Goal: Information Seeking & Learning: Compare options

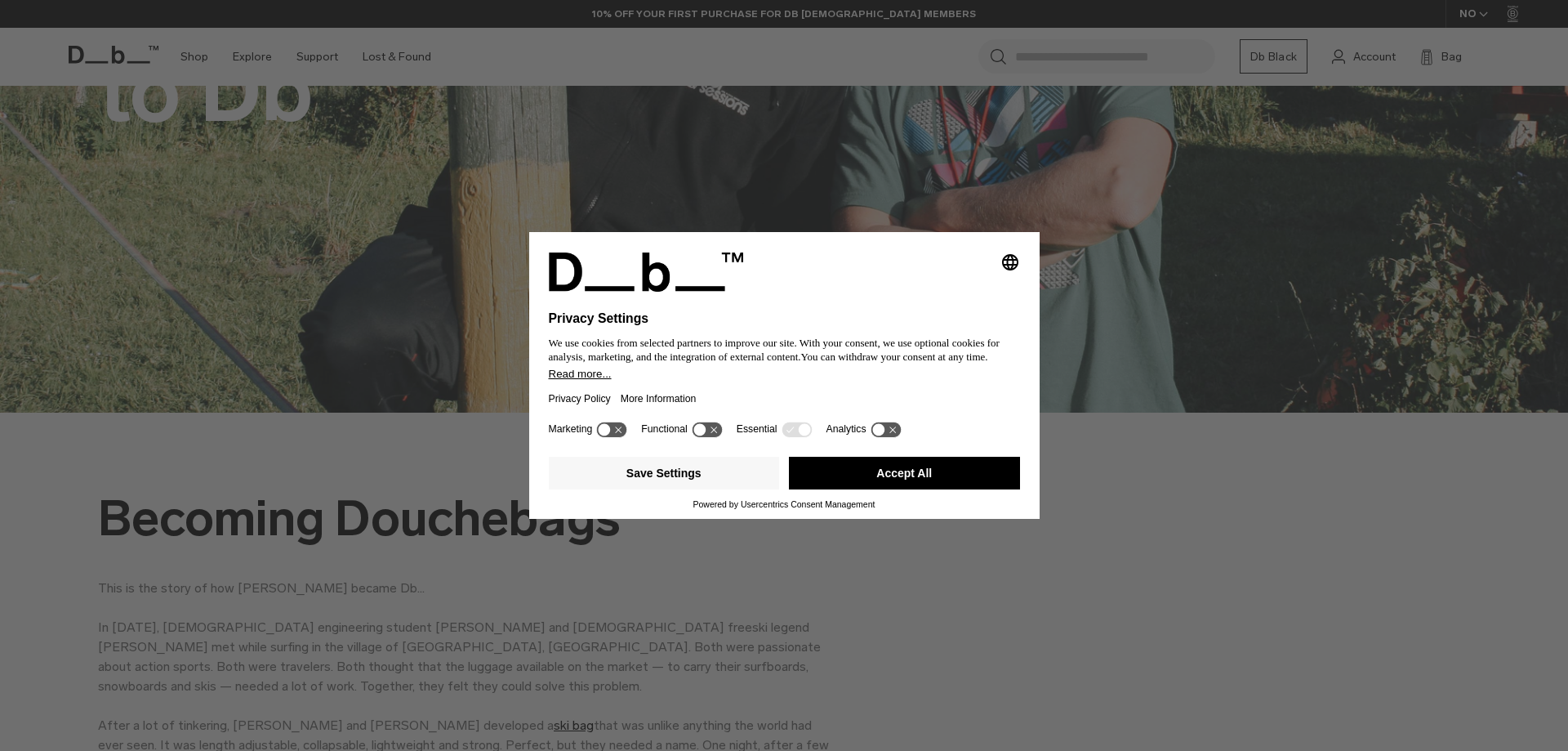
click at [869, 484] on button "Accept All" at bounding box center [903, 473] width 231 height 33
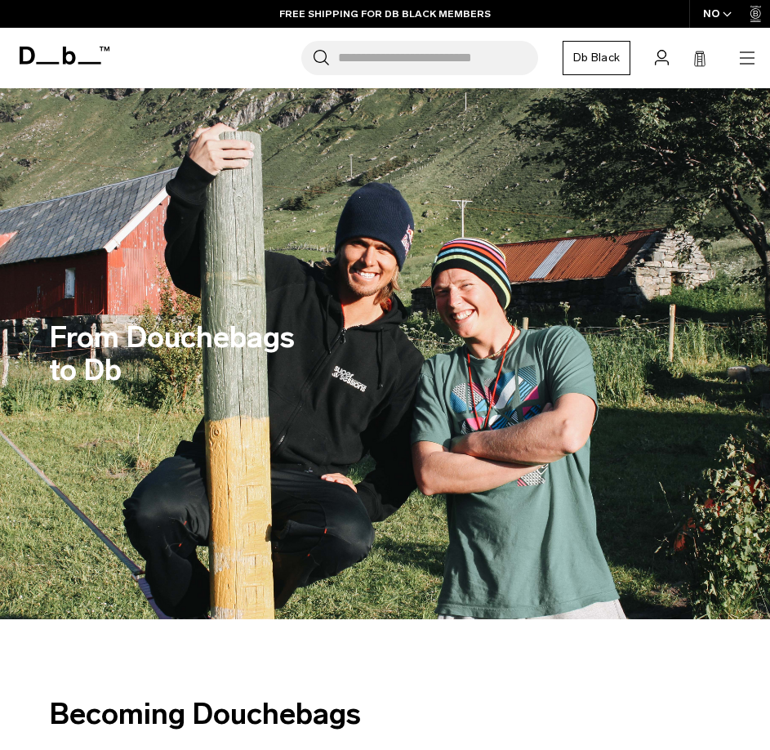
click at [750, 65] on icon "button" at bounding box center [748, 58] width 20 height 20
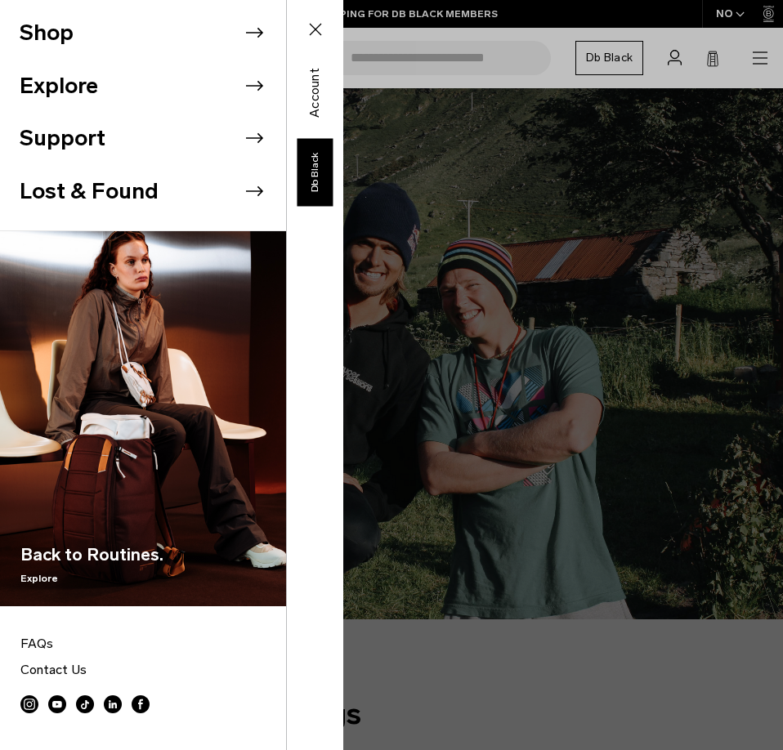
click at [246, 85] on icon at bounding box center [254, 86] width 17 height 10
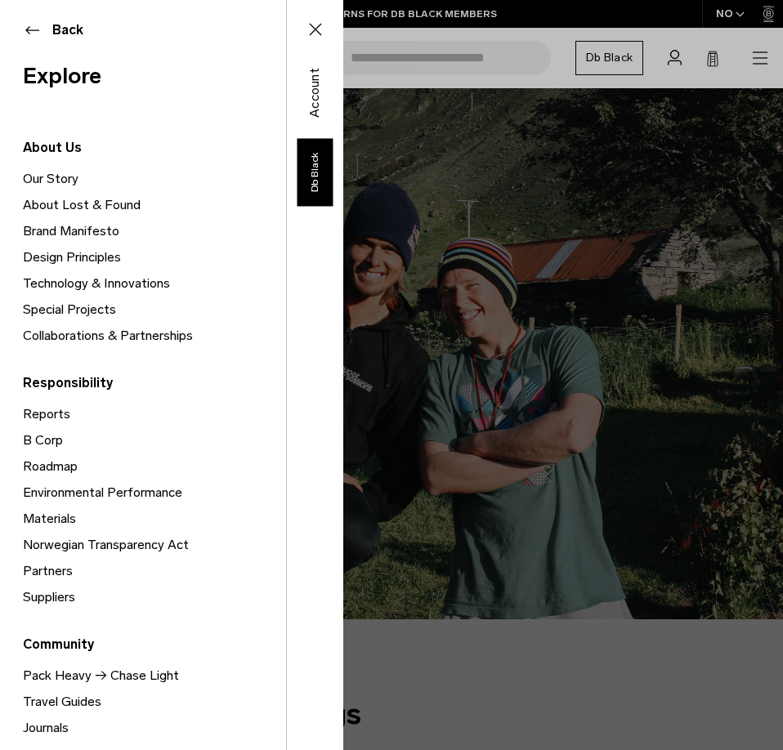
click at [105, 253] on link "Design Principles" at bounding box center [154, 257] width 263 height 26
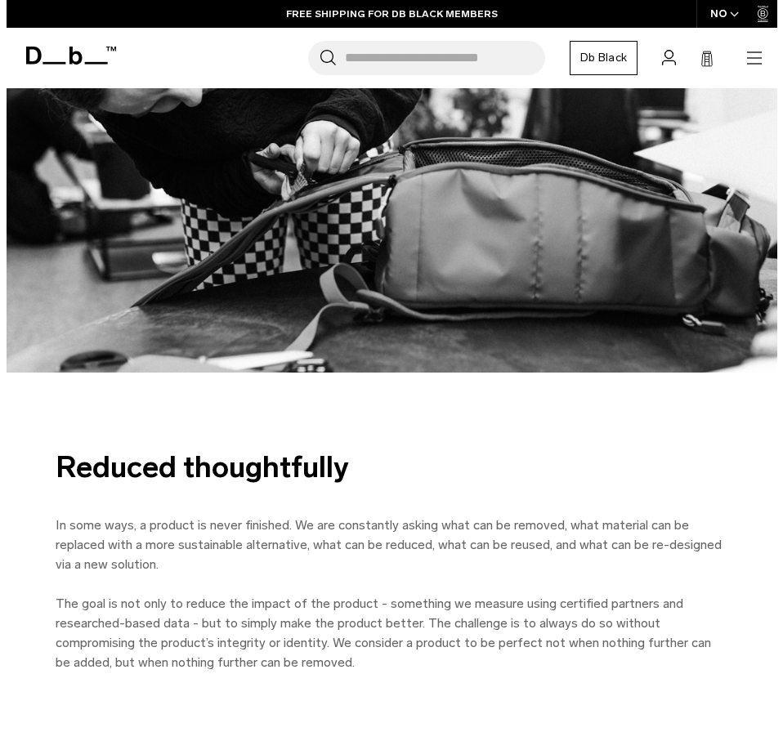
scroll to position [5567, 0]
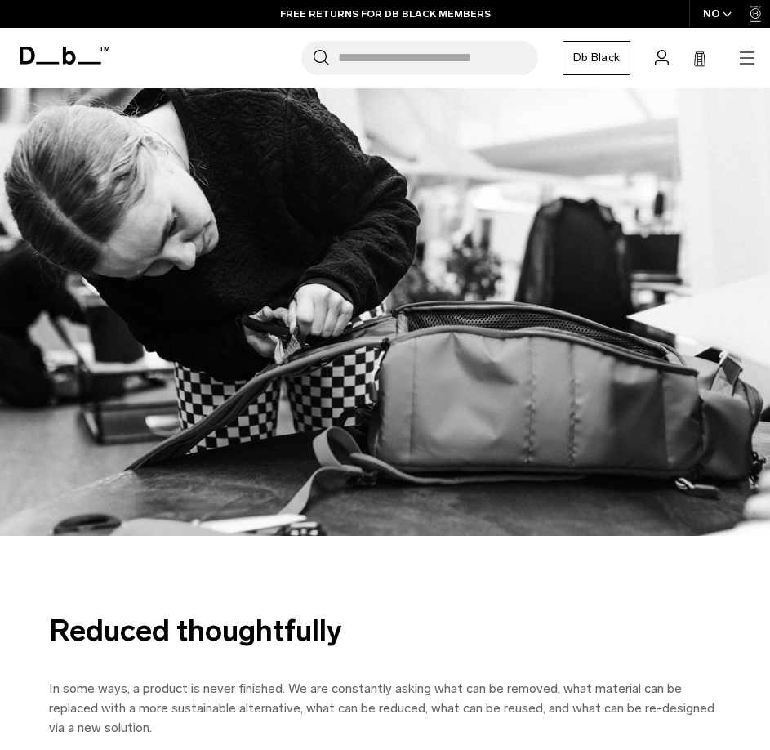
click at [747, 61] on icon "button" at bounding box center [748, 58] width 20 height 20
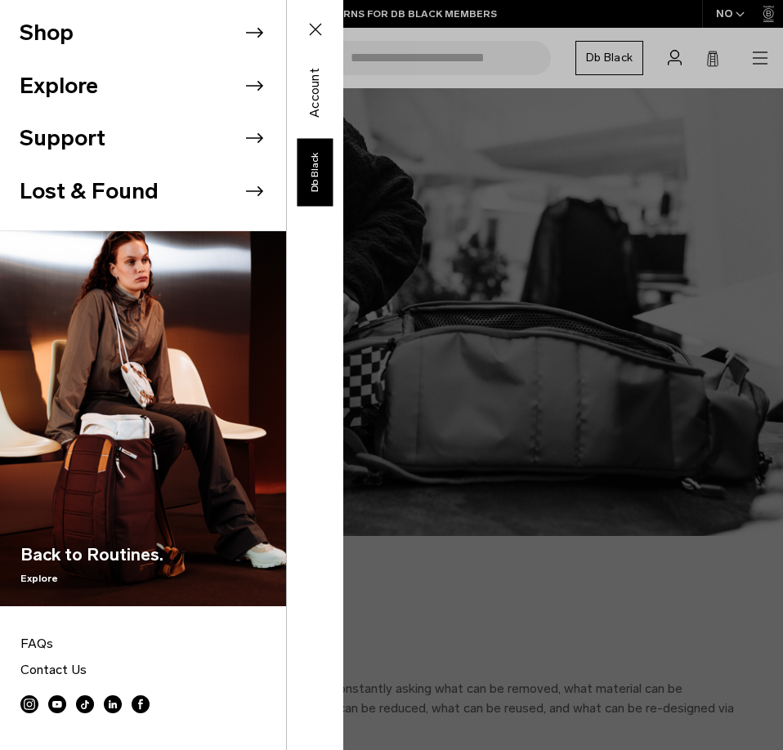
click at [242, 92] on icon at bounding box center [254, 86] width 25 height 25
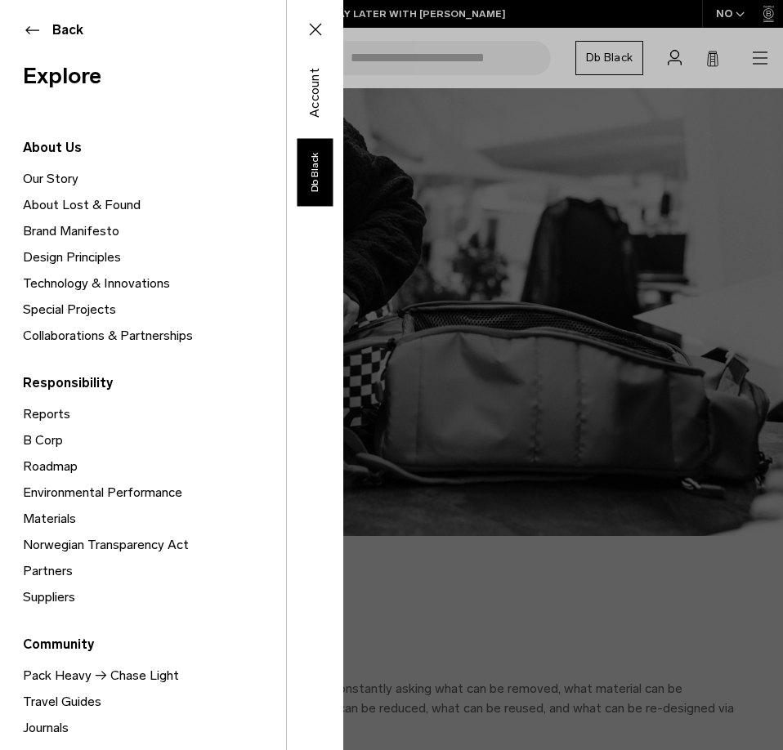
click at [42, 231] on link "Brand Manifesto" at bounding box center [154, 231] width 263 height 26
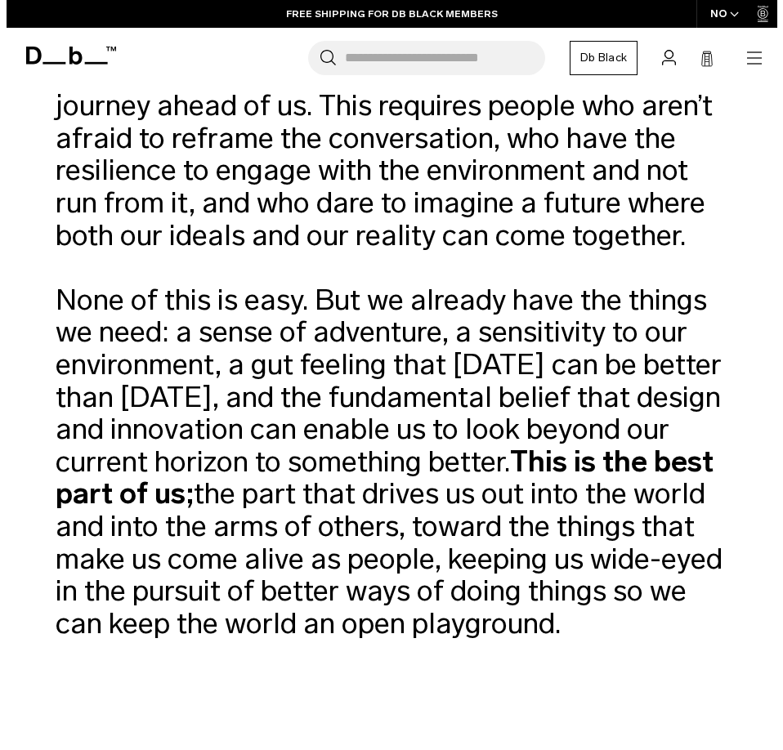
scroll to position [1226, 0]
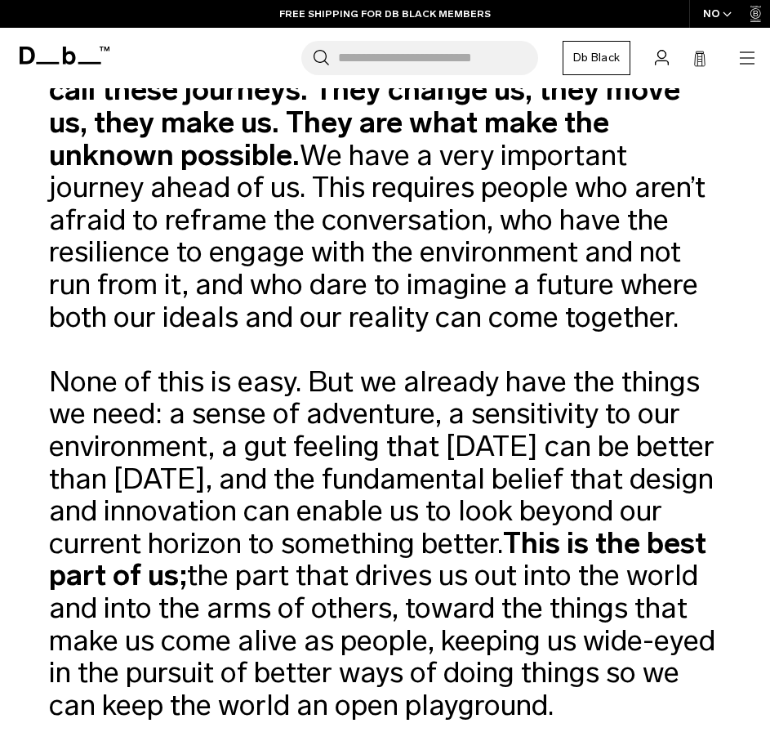
click at [748, 65] on icon "button" at bounding box center [748, 58] width 20 height 20
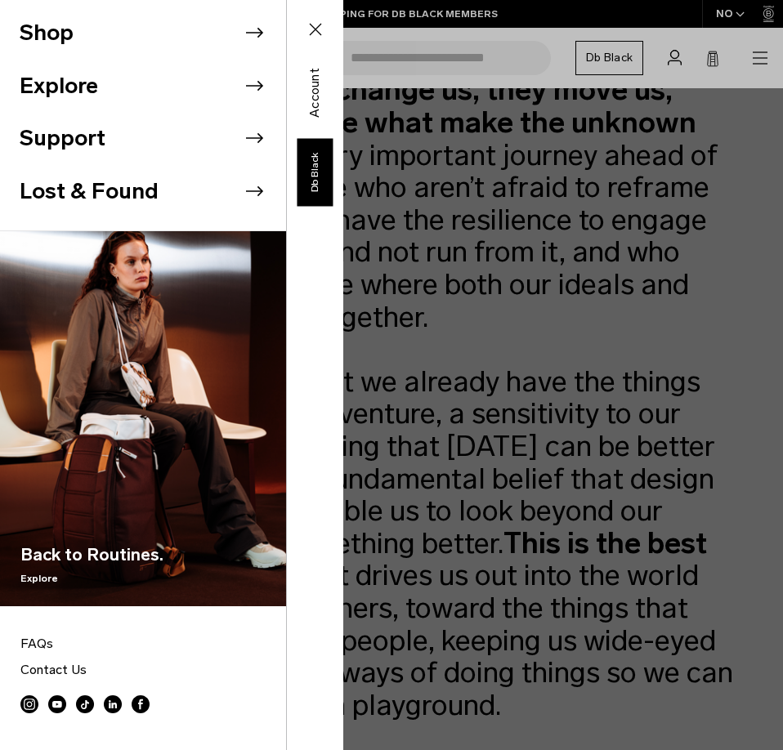
click at [197, 87] on li "Explore" at bounding box center [153, 86] width 266 height 53
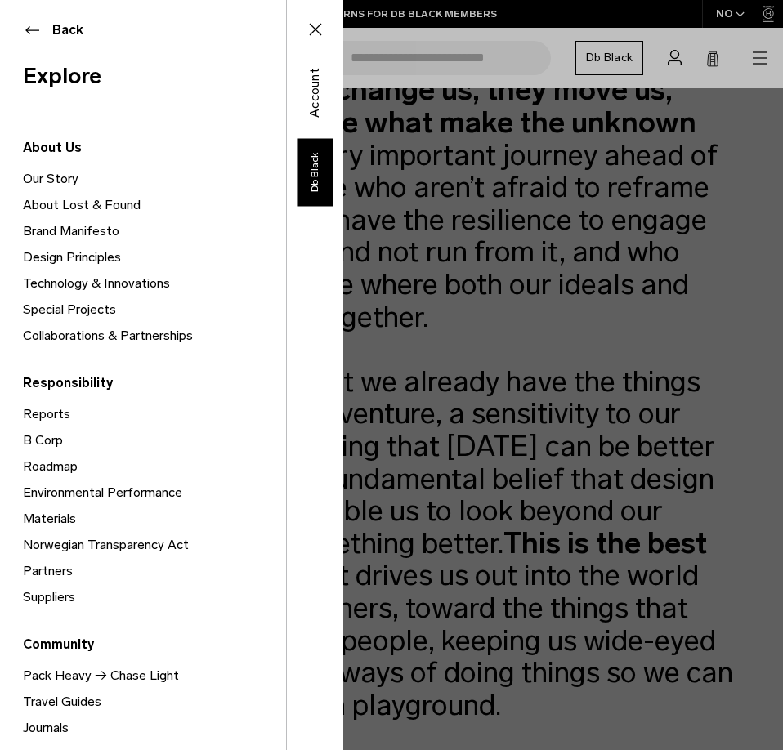
click at [47, 181] on link "Our Story" at bounding box center [154, 179] width 263 height 26
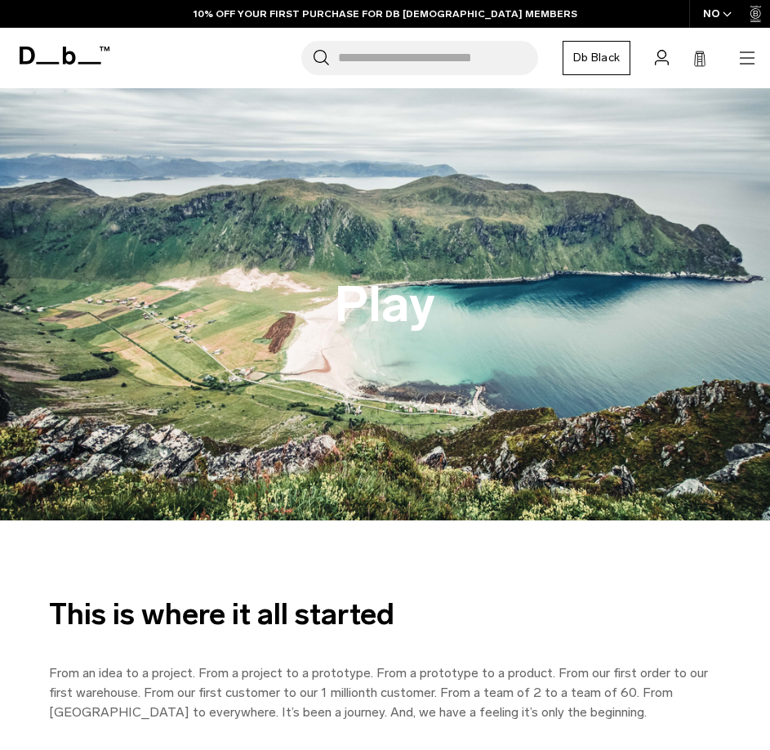
click at [752, 48] on icon "button" at bounding box center [748, 58] width 20 height 20
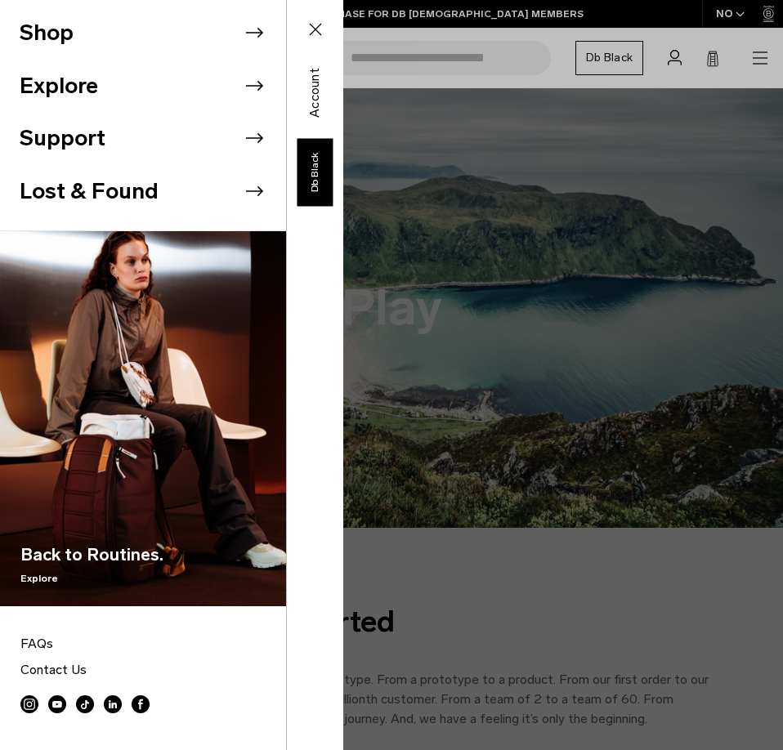
click at [50, 33] on li "Shop" at bounding box center [153, 33] width 266 height 53
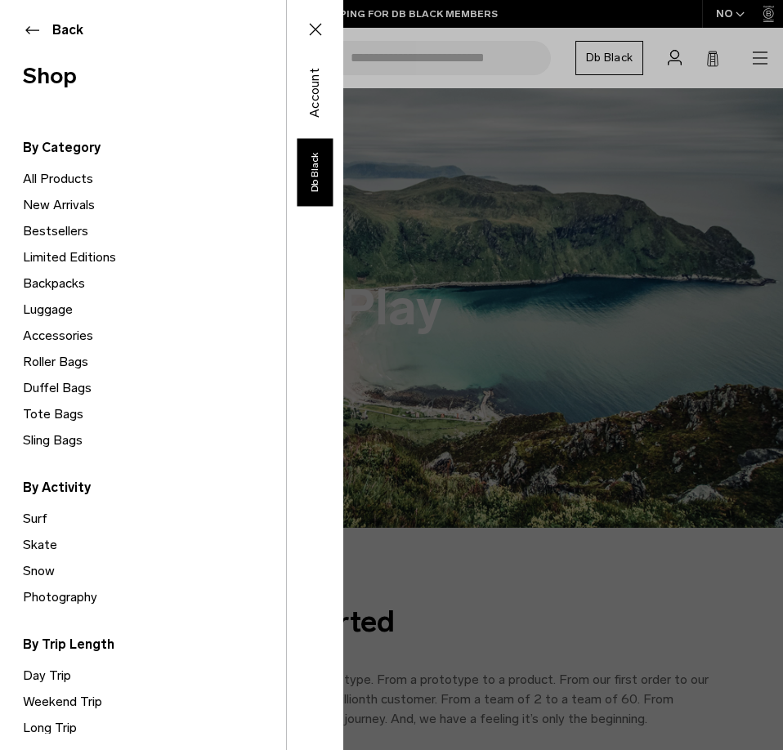
click at [73, 285] on link "Backpacks" at bounding box center [154, 283] width 263 height 26
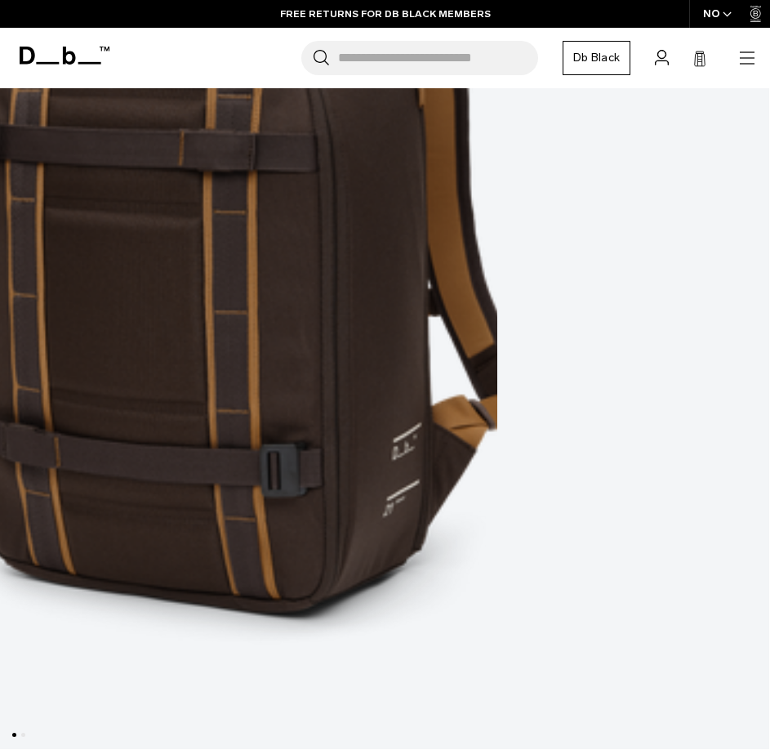
scroll to position [5964, 0]
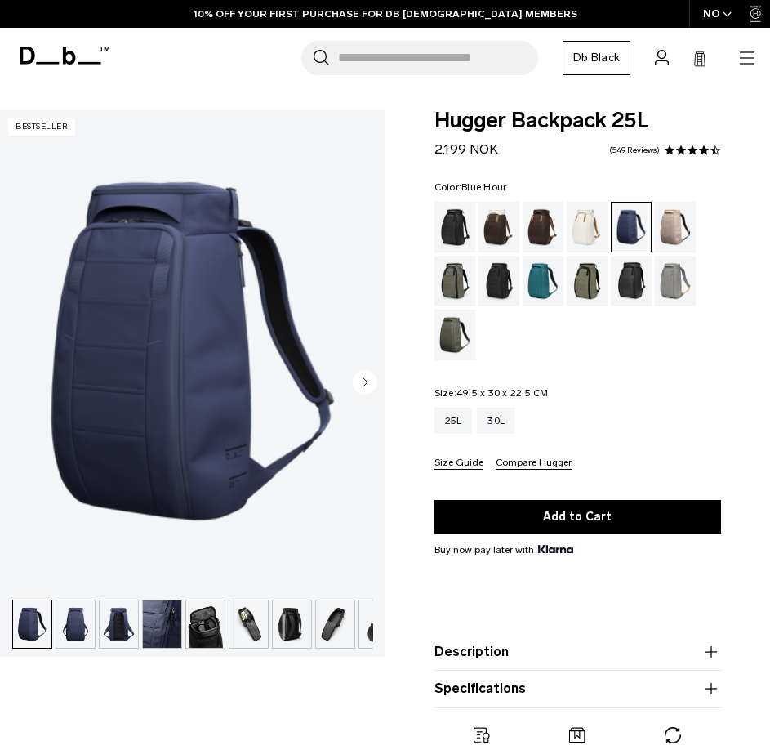
click at [373, 374] on circle "Next slide" at bounding box center [365, 381] width 25 height 25
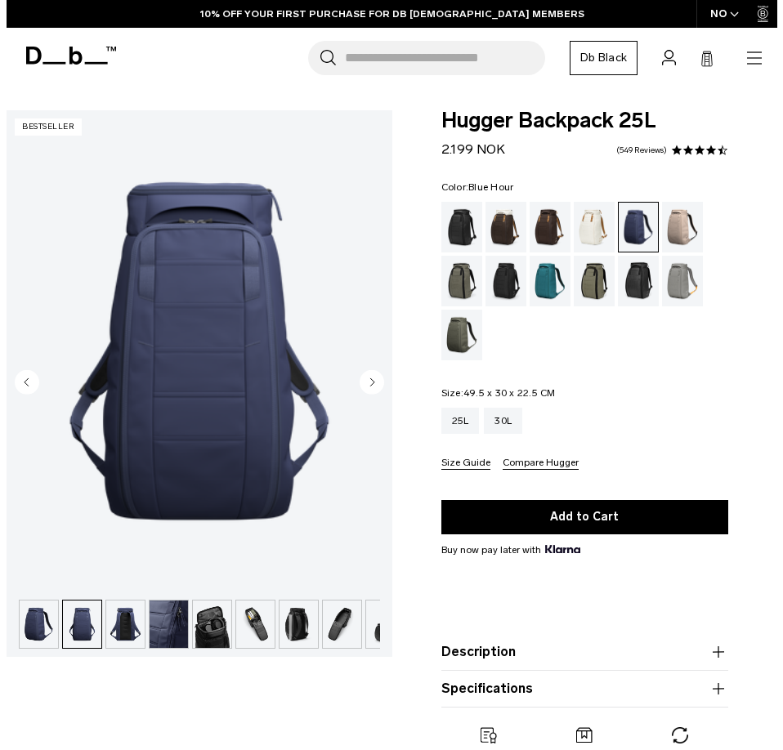
scroll to position [0, 25]
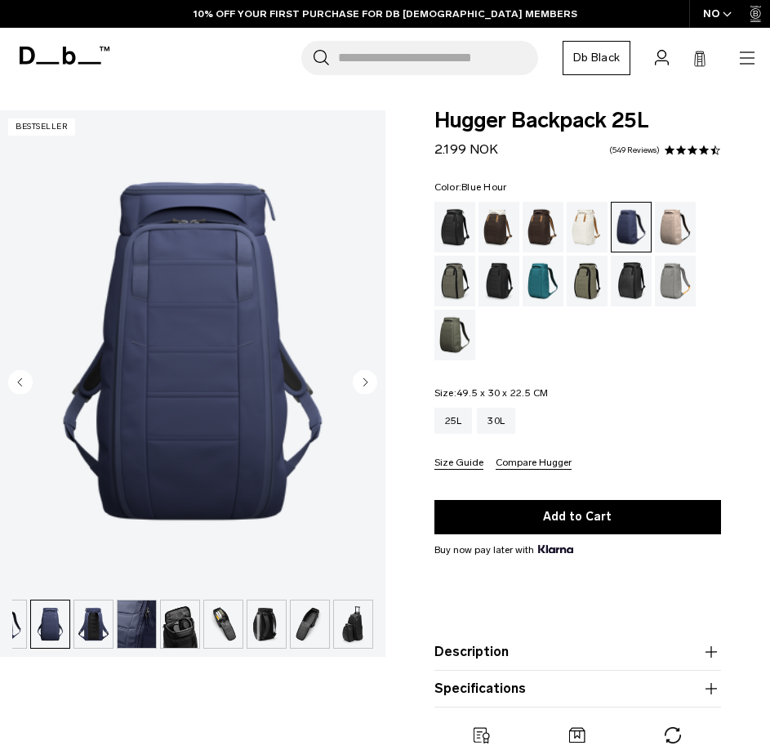
click at [373, 374] on circle "Next slide" at bounding box center [365, 381] width 25 height 25
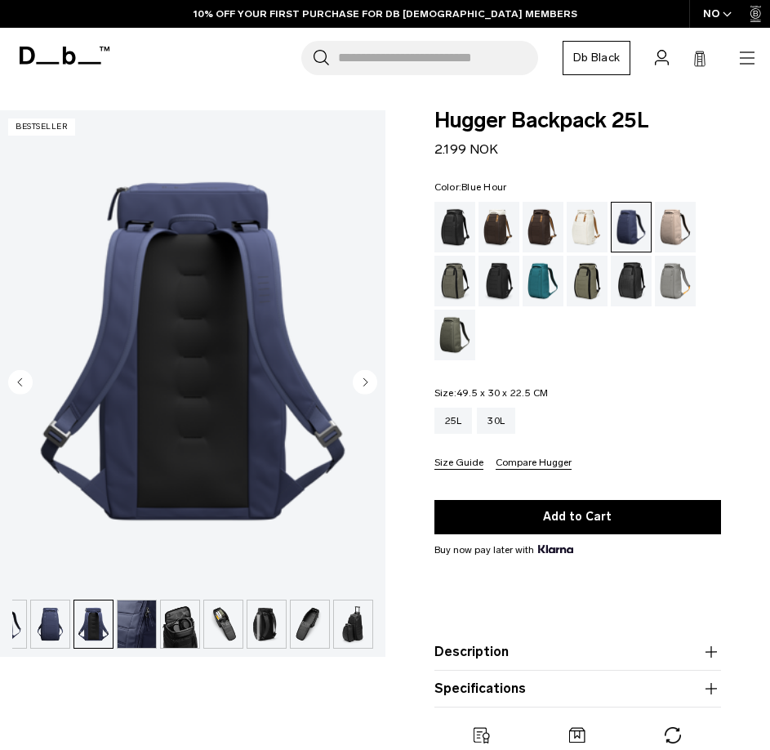
click at [373, 374] on circle "Next slide" at bounding box center [365, 381] width 25 height 25
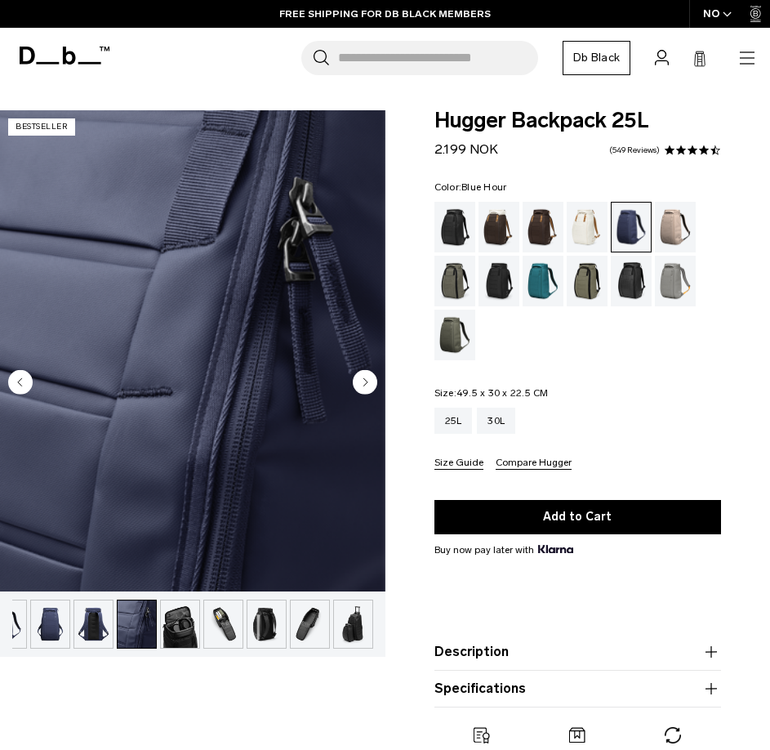
click at [373, 374] on circle "Next slide" at bounding box center [365, 381] width 25 height 25
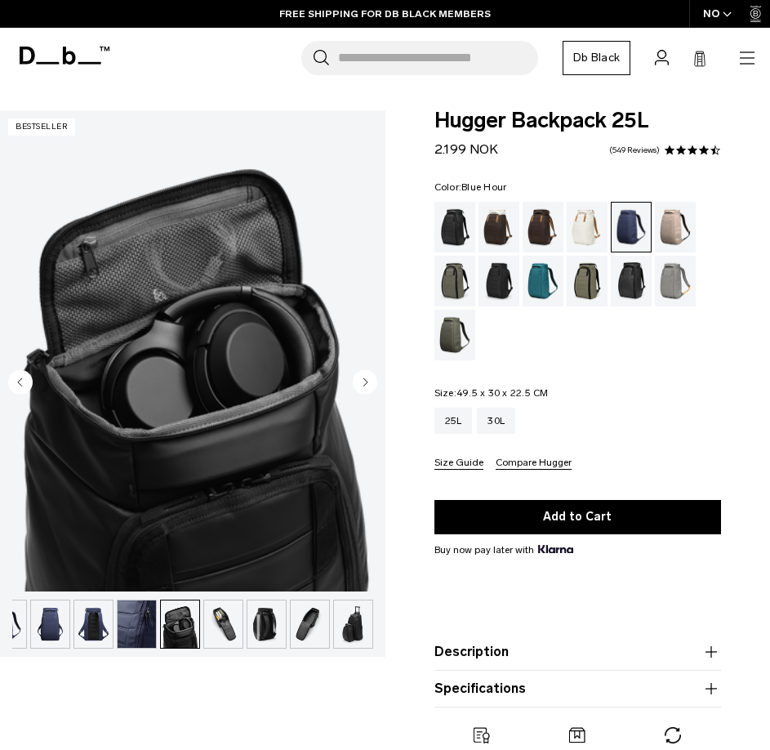
click at [373, 374] on circle "Next slide" at bounding box center [365, 381] width 25 height 25
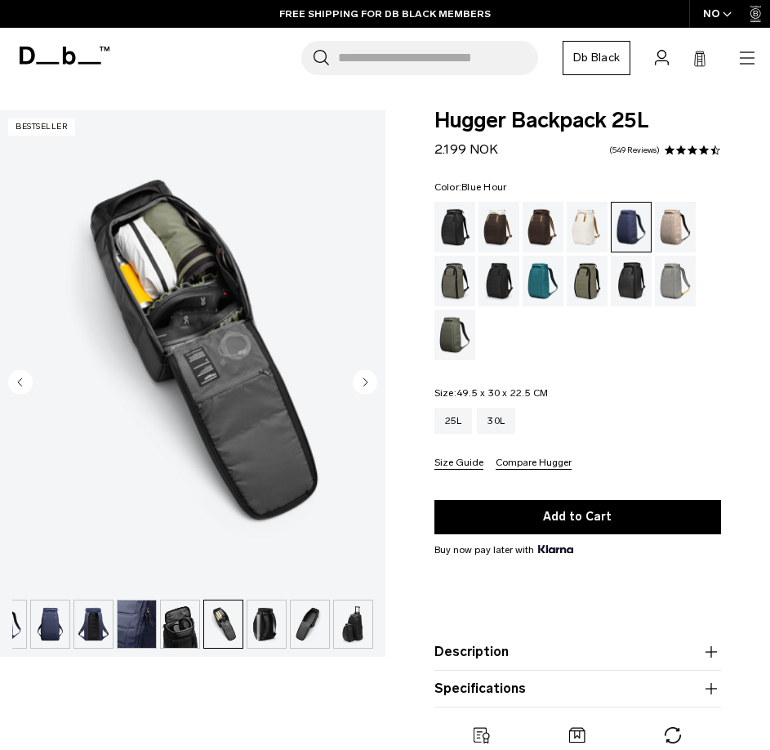
click at [373, 374] on circle "Next slide" at bounding box center [365, 381] width 25 height 25
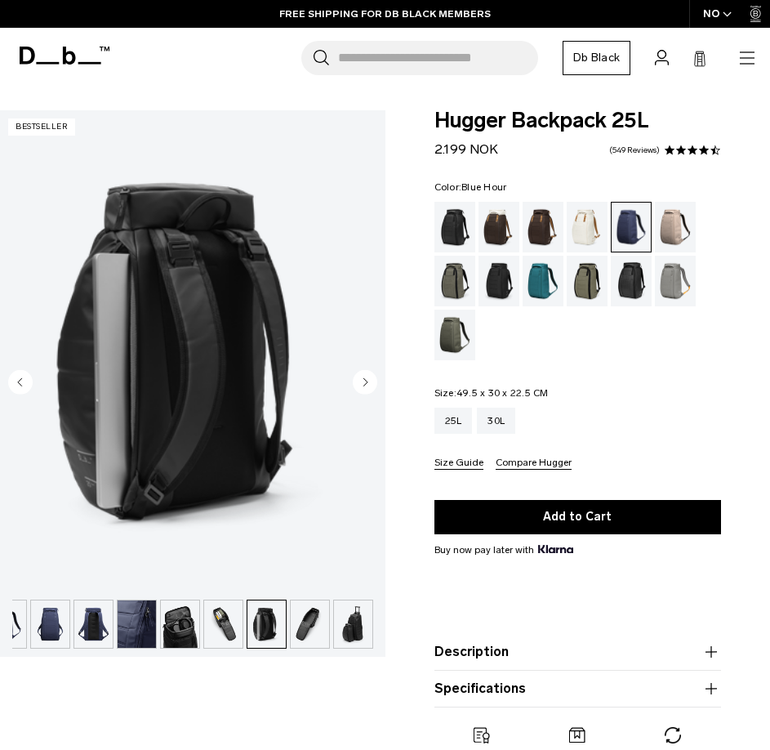
click at [362, 380] on circle "Next slide" at bounding box center [365, 381] width 25 height 25
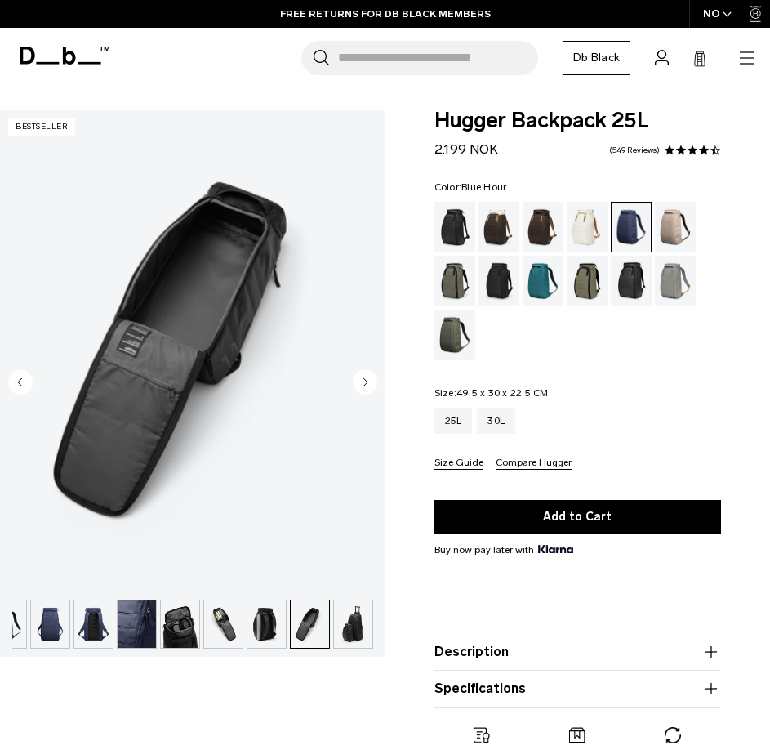
click at [362, 380] on circle "Next slide" at bounding box center [365, 381] width 25 height 25
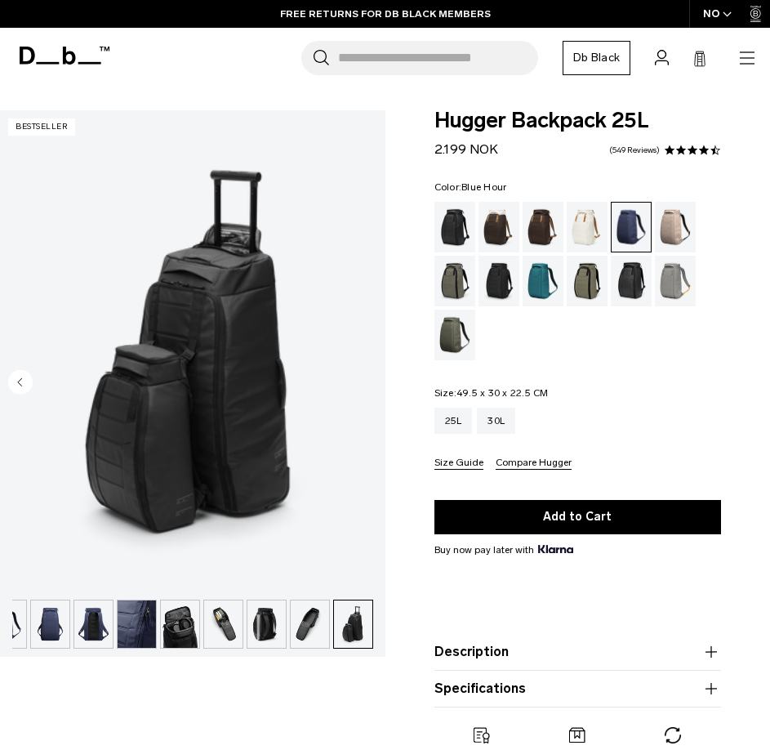
click at [363, 377] on img "9 / 9" at bounding box center [193, 350] width 386 height 481
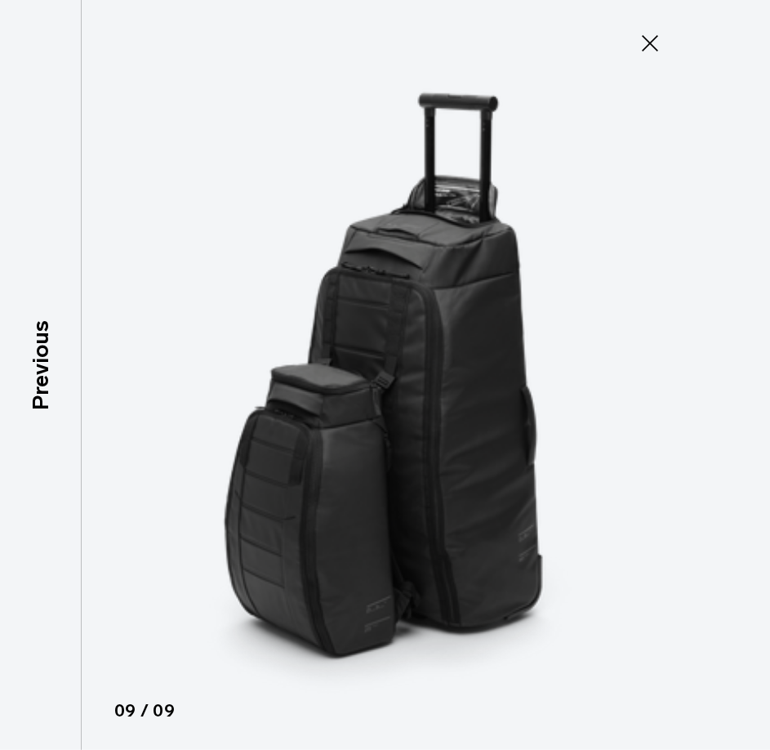
scroll to position [0, 20]
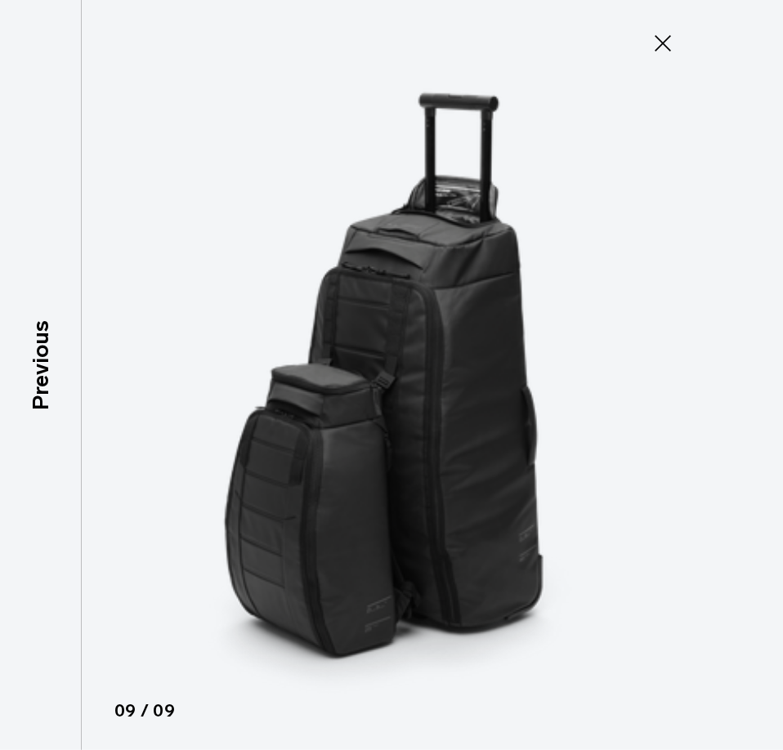
click at [663, 46] on icon at bounding box center [663, 43] width 26 height 26
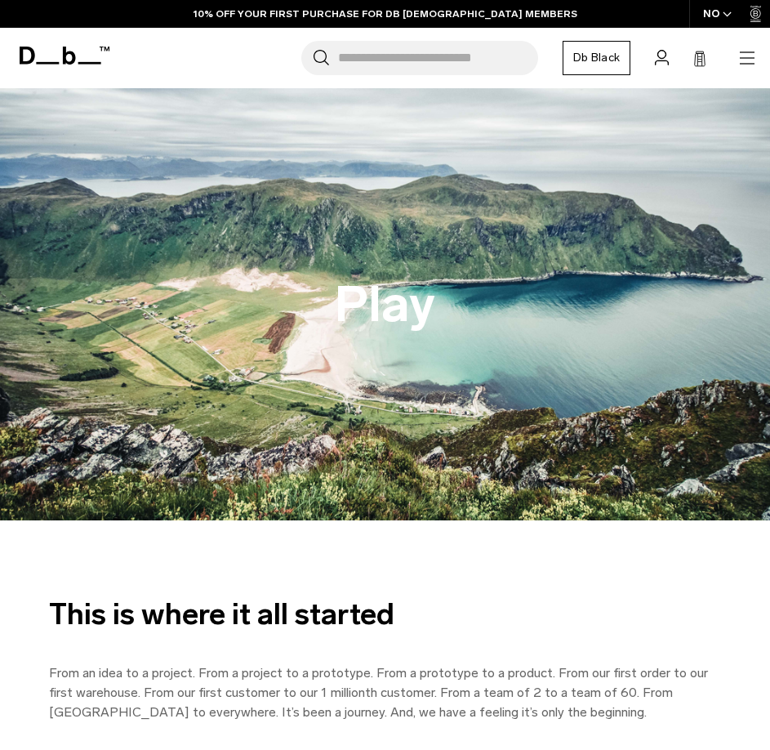
click at [699, 59] on rect at bounding box center [701, 59] width 4 height 1
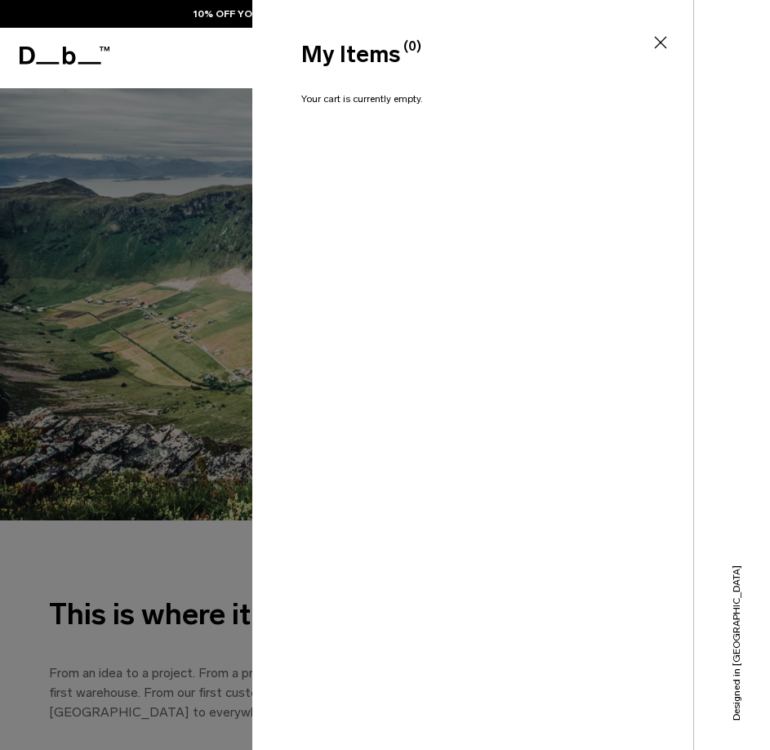
drag, startPoint x: 663, startPoint y: 44, endPoint x: 705, endPoint y: 57, distance: 43.7
click at [663, 44] on icon at bounding box center [661, 43] width 20 height 20
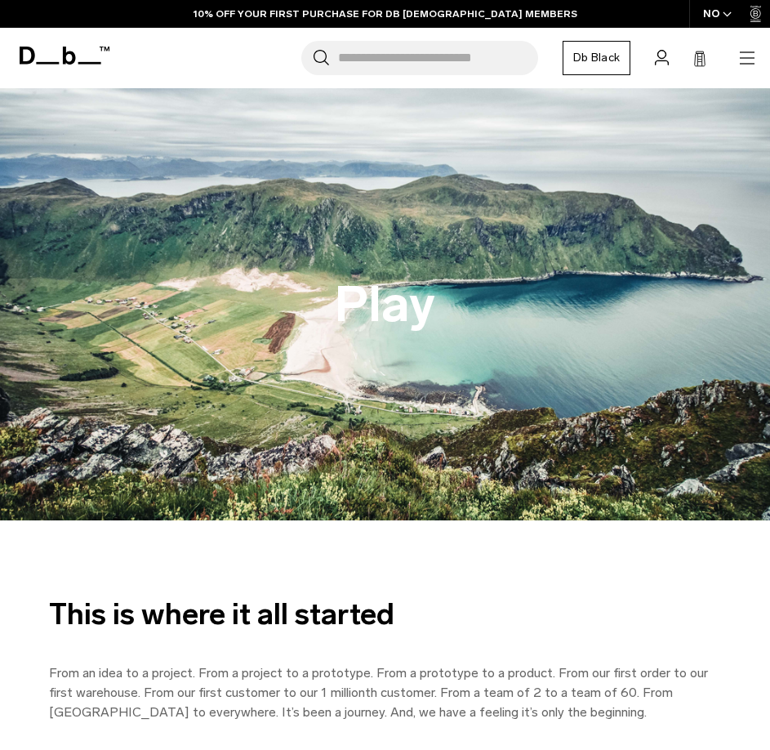
click at [748, 63] on icon "button" at bounding box center [747, 63] width 15 height 1
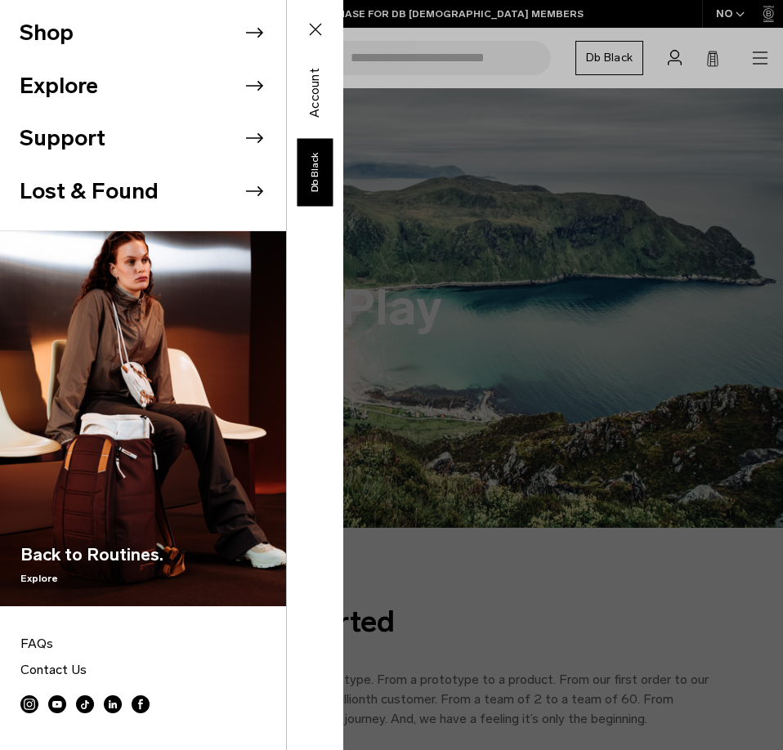
click at [242, 31] on icon at bounding box center [254, 32] width 25 height 25
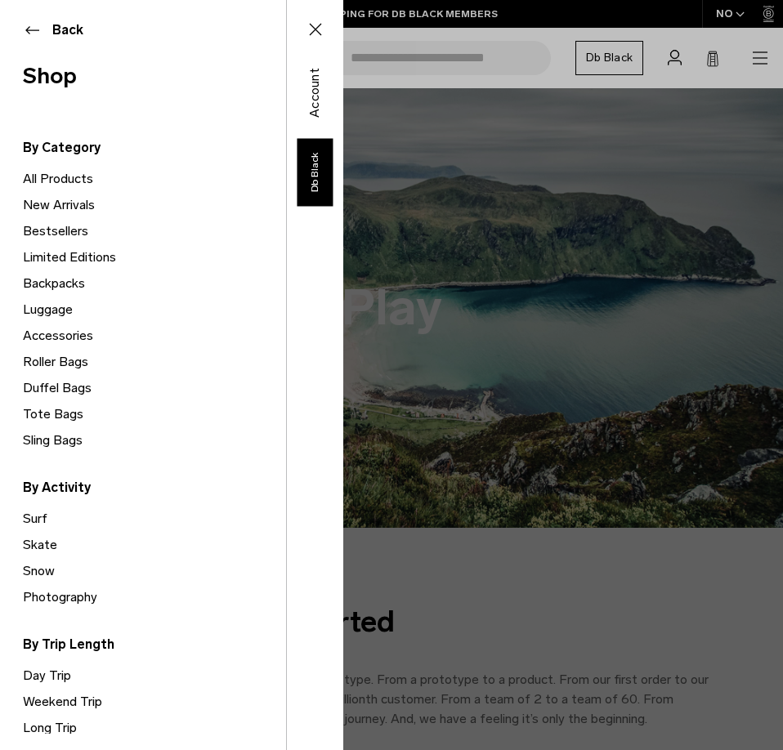
click at [42, 338] on link "Accessories" at bounding box center [154, 336] width 263 height 26
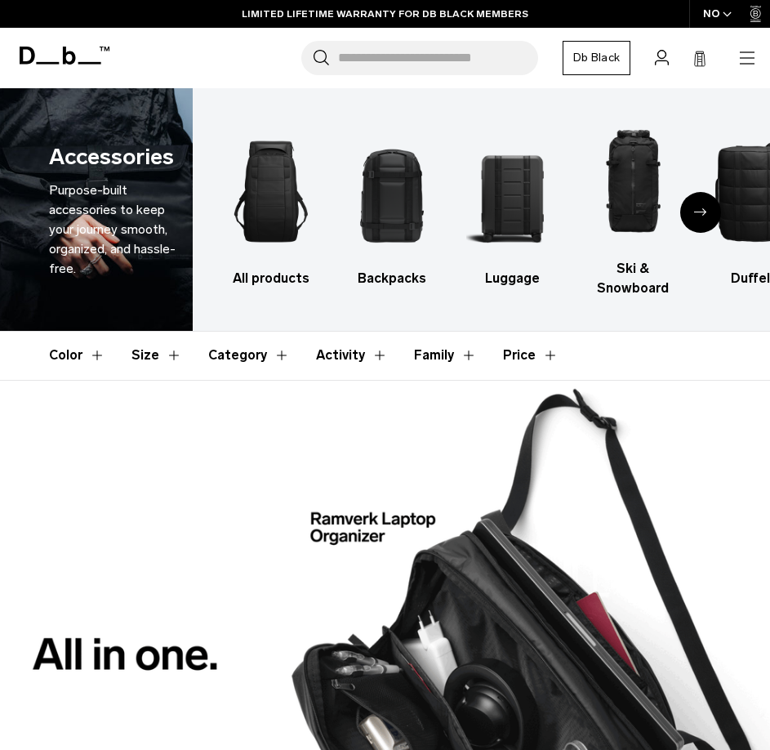
click at [699, 212] on icon "Next slide" at bounding box center [700, 211] width 13 height 7
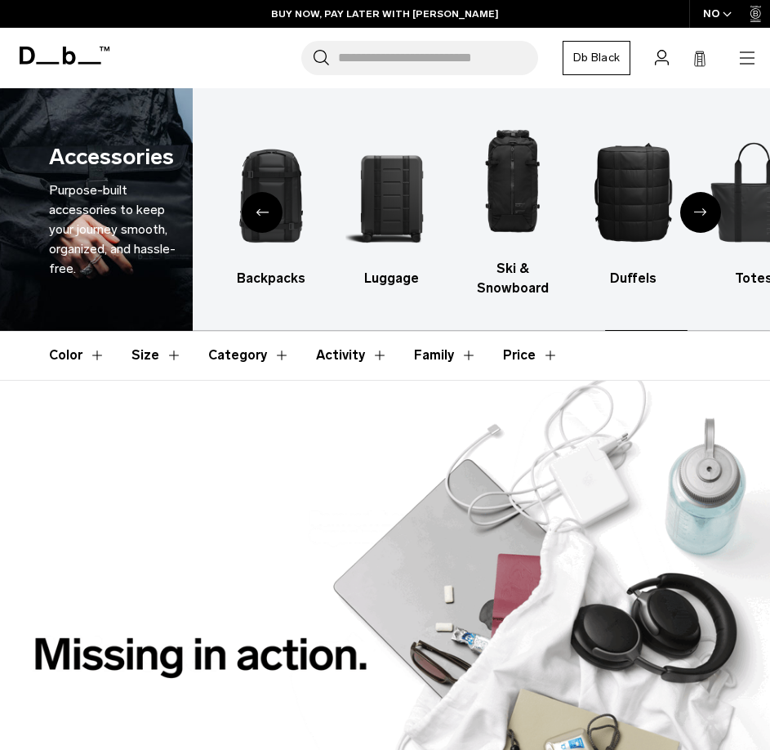
click at [701, 218] on div "Next slide" at bounding box center [701, 212] width 41 height 41
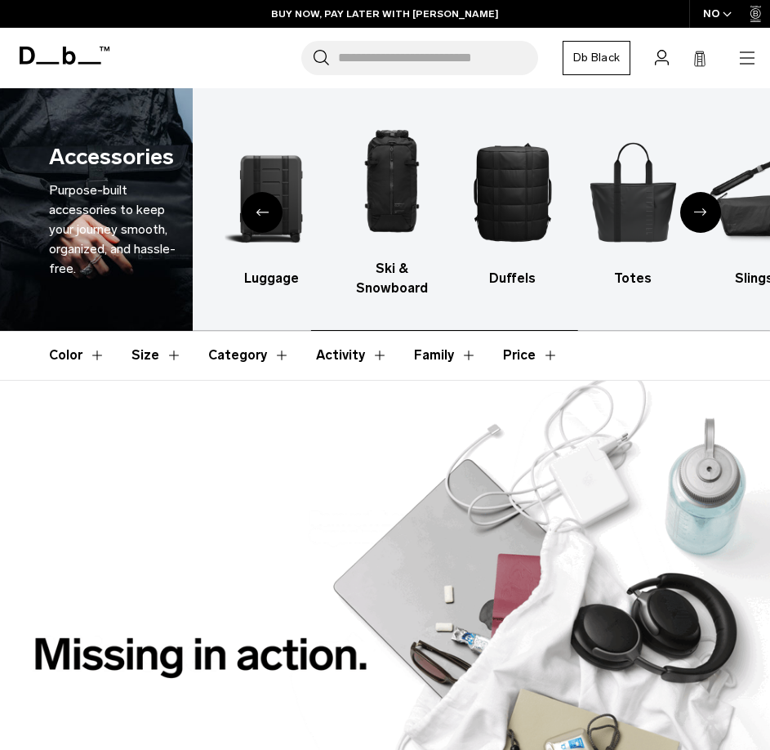
click at [701, 218] on div "Next slide" at bounding box center [701, 212] width 41 height 41
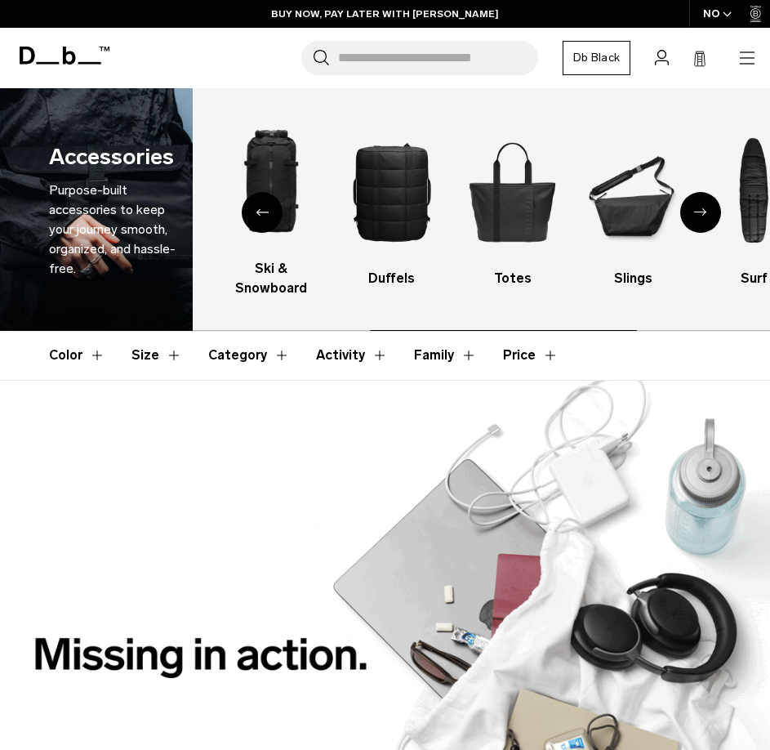
click at [701, 218] on div "Next slide" at bounding box center [701, 212] width 41 height 41
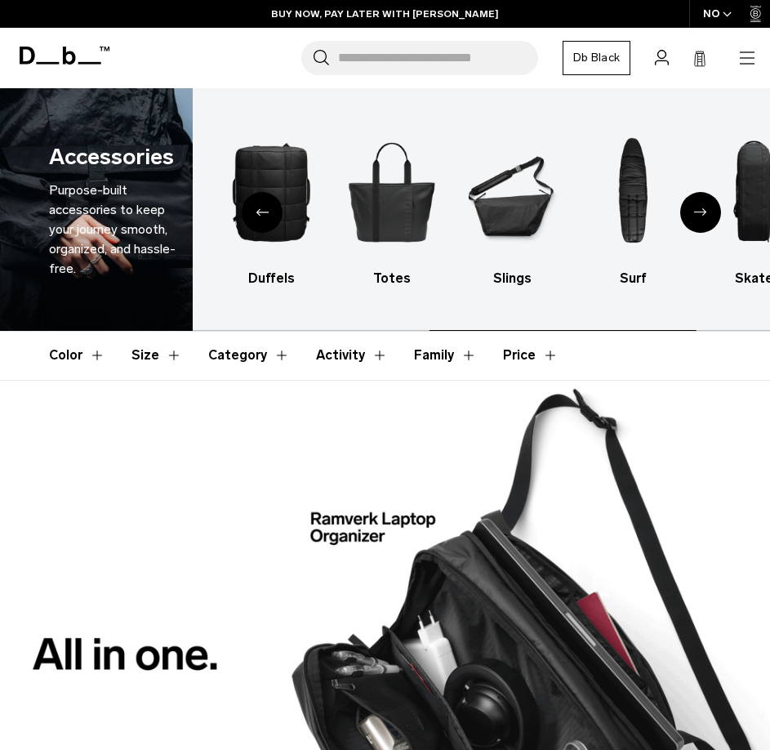
click at [701, 218] on div "Next slide" at bounding box center [701, 212] width 41 height 41
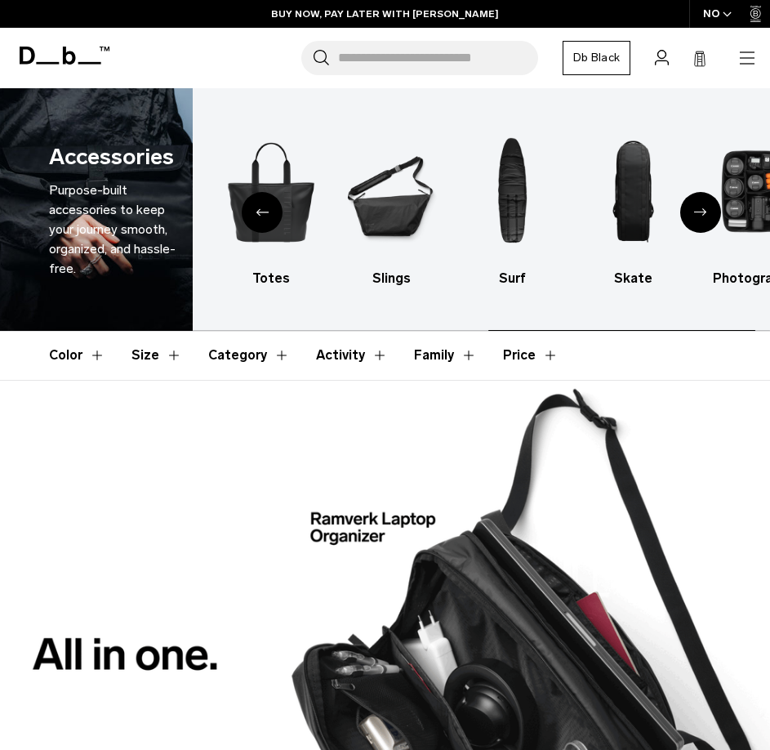
click at [701, 218] on div "Next slide" at bounding box center [701, 212] width 41 height 41
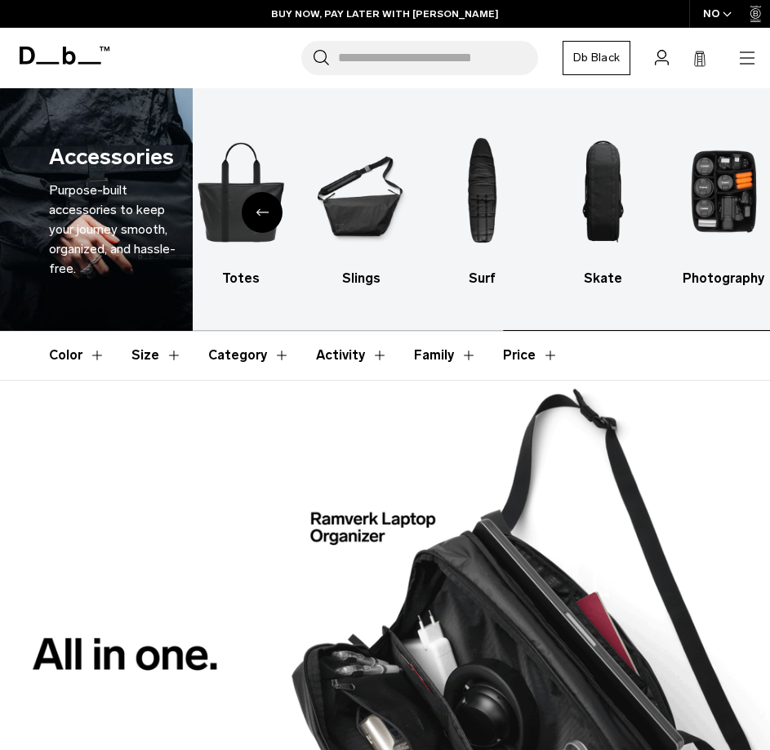
click at [701, 218] on img "10 / 10" at bounding box center [724, 192] width 92 height 138
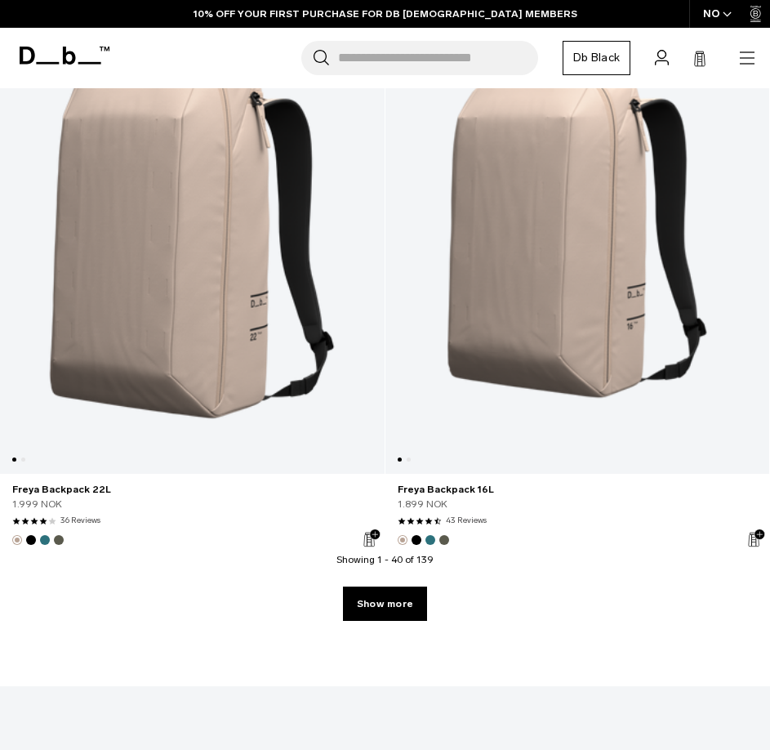
scroll to position [11357, 0]
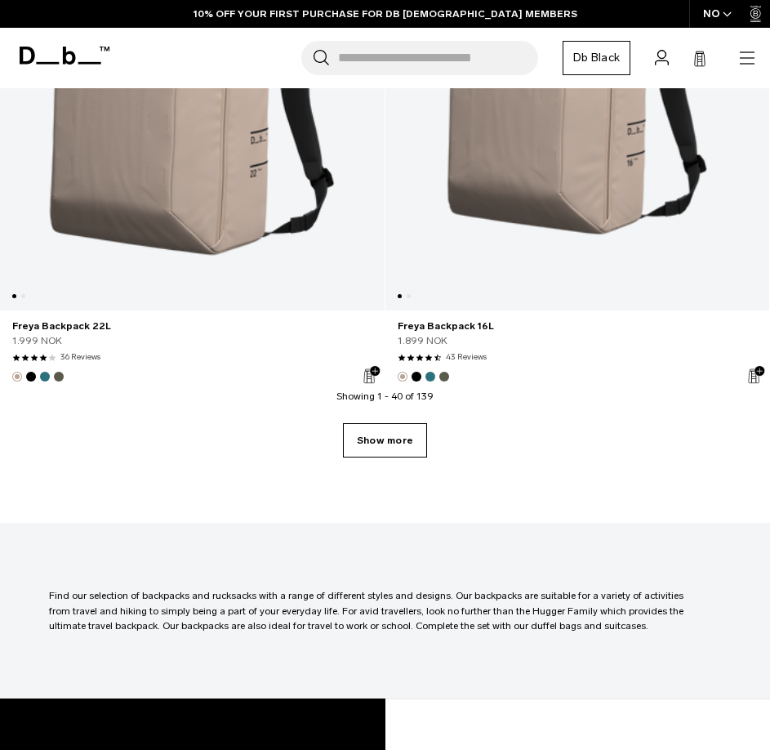
click at [381, 439] on link "Show more" at bounding box center [385, 440] width 84 height 34
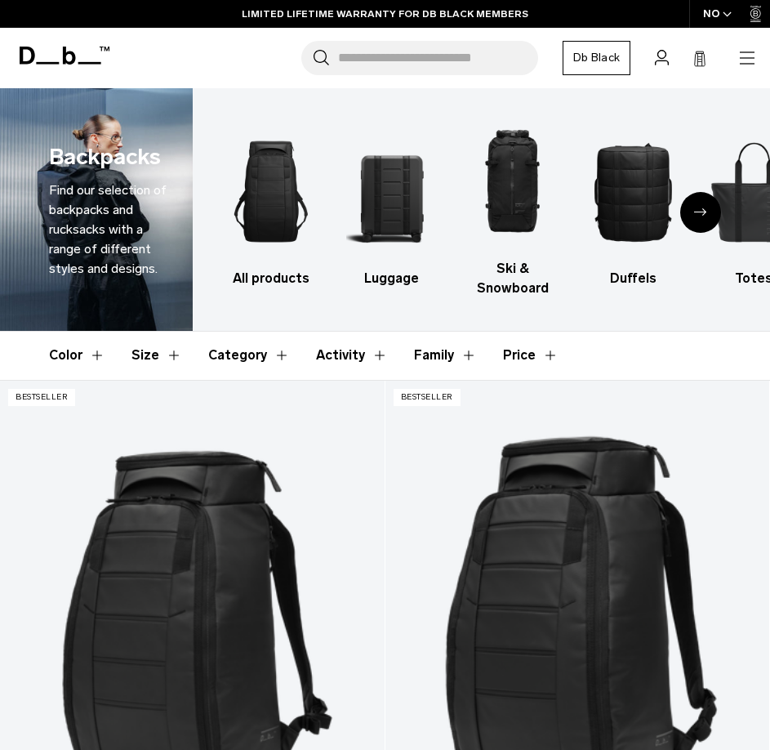
click at [694, 214] on div "Next slide" at bounding box center [701, 212] width 41 height 41
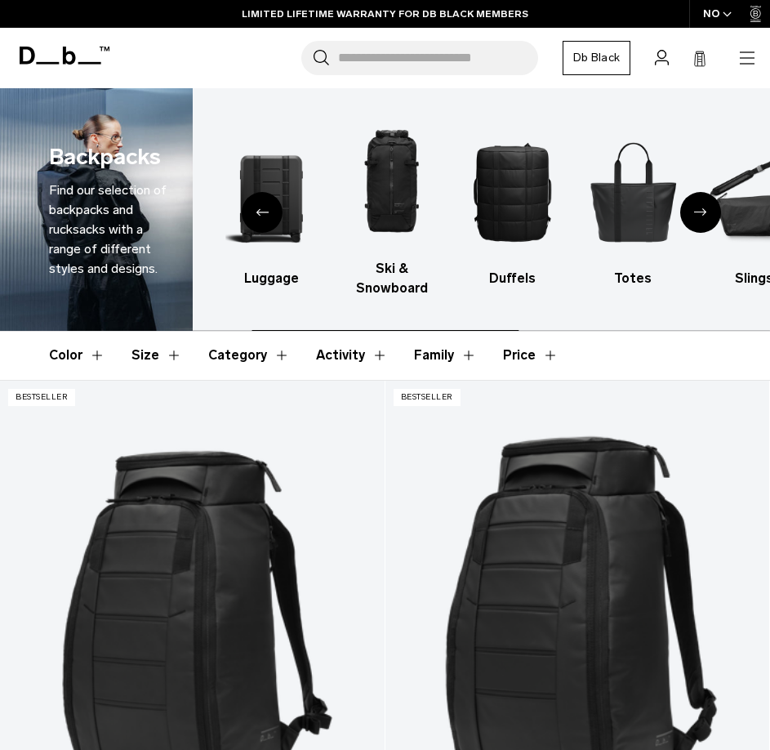
click at [694, 214] on div "Next slide" at bounding box center [701, 212] width 41 height 41
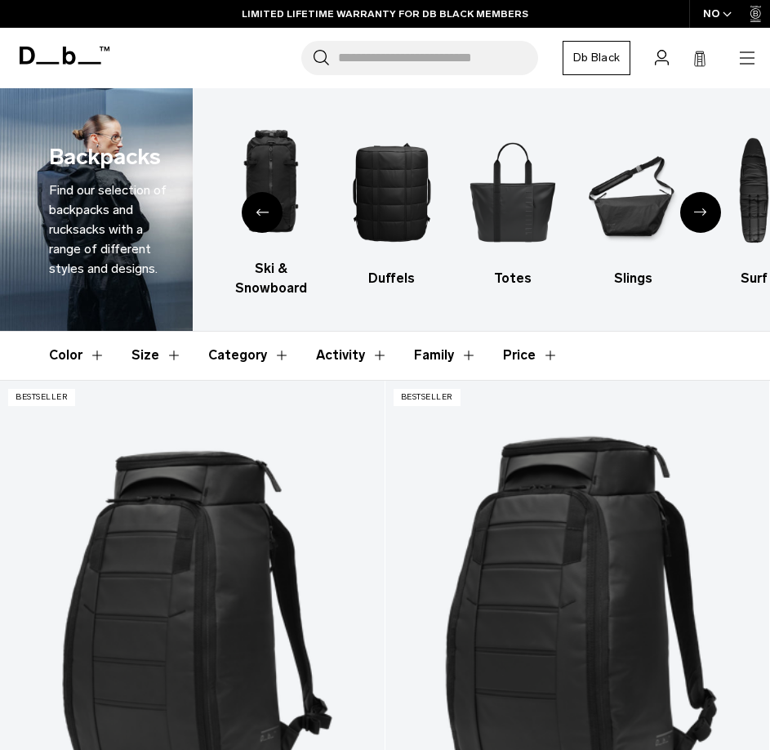
click at [693, 214] on div "Next slide" at bounding box center [701, 212] width 41 height 41
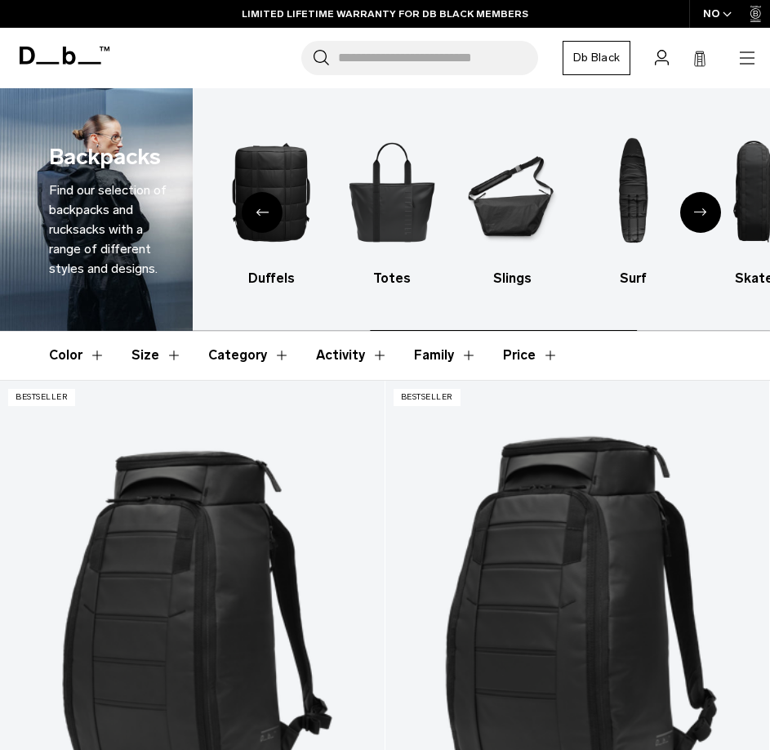
click at [693, 214] on div "Next slide" at bounding box center [701, 212] width 41 height 41
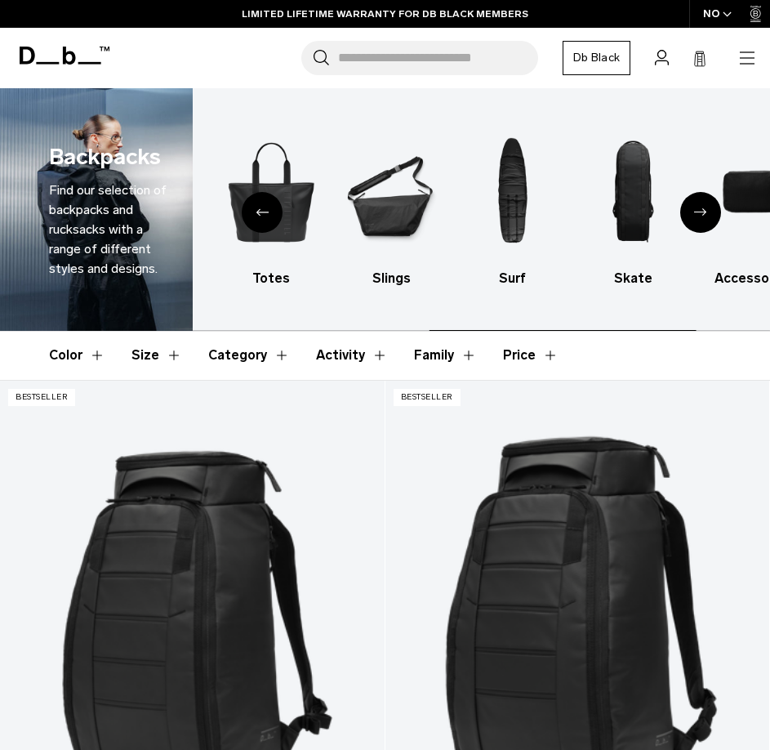
click at [693, 214] on div "Next slide" at bounding box center [701, 212] width 41 height 41
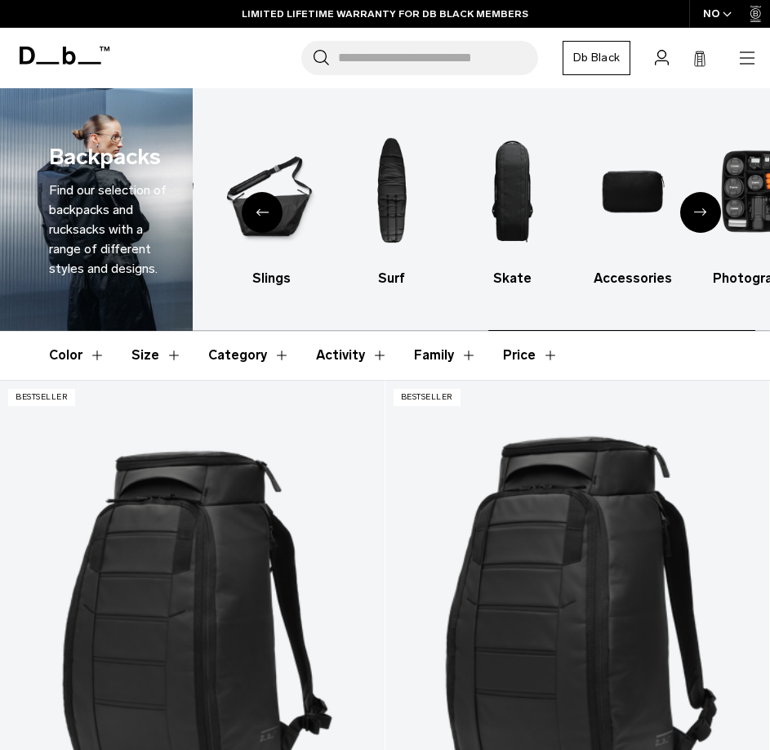
click at [693, 214] on div "Next slide" at bounding box center [701, 212] width 41 height 41
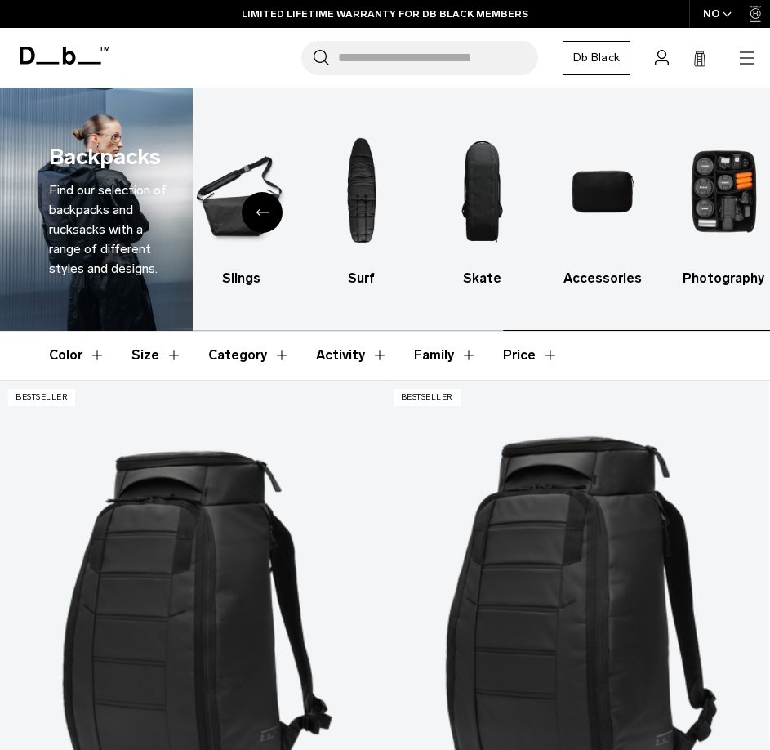
click at [693, 214] on img "10 / 10" at bounding box center [724, 192] width 92 height 138
click at [691, 214] on img "10 / 10" at bounding box center [724, 192] width 92 height 138
click at [265, 214] on icon "Previous slide" at bounding box center [262, 211] width 13 height 7
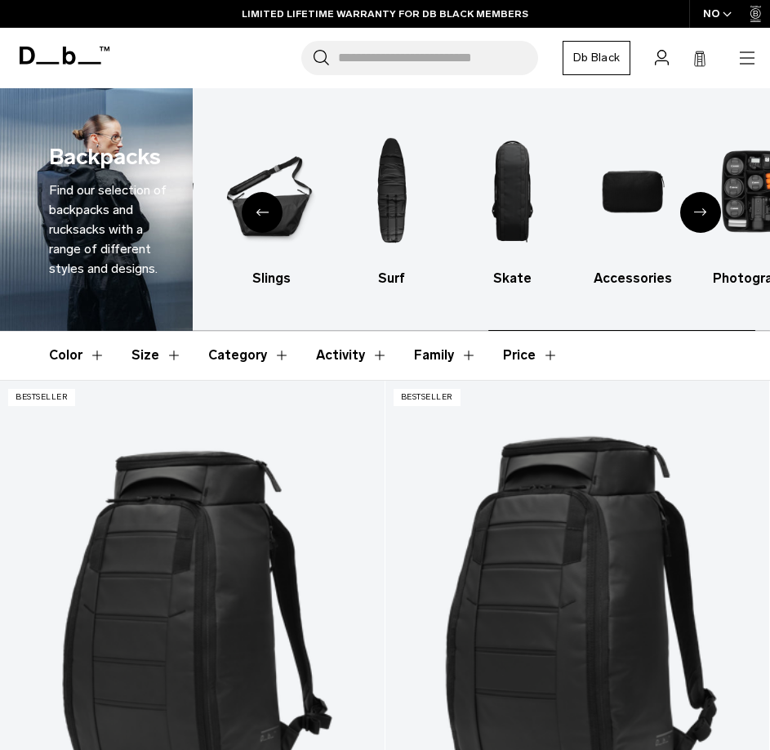
click at [265, 214] on icon "Previous slide" at bounding box center [262, 211] width 13 height 7
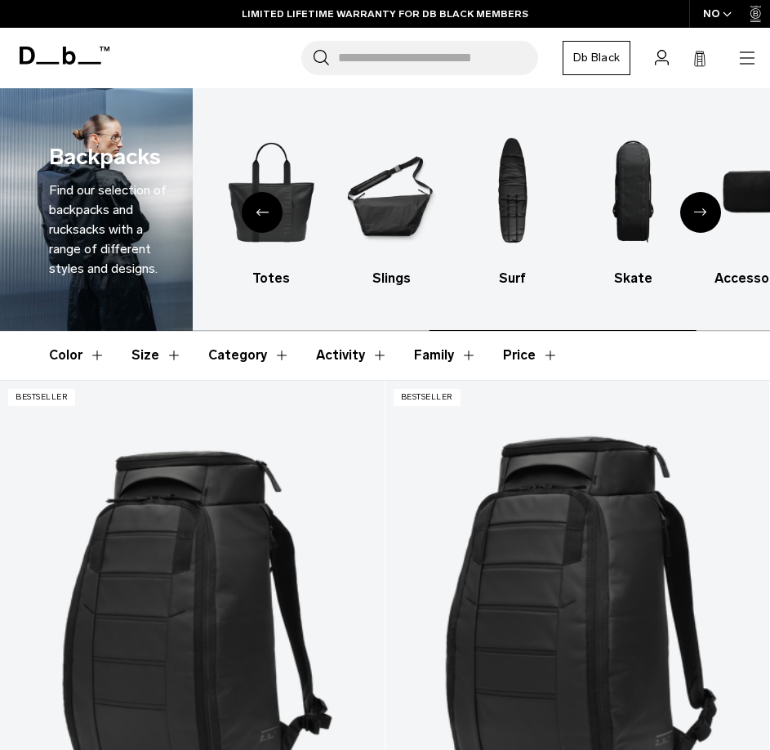
click at [265, 214] on icon "Previous slide" at bounding box center [262, 211] width 13 height 7
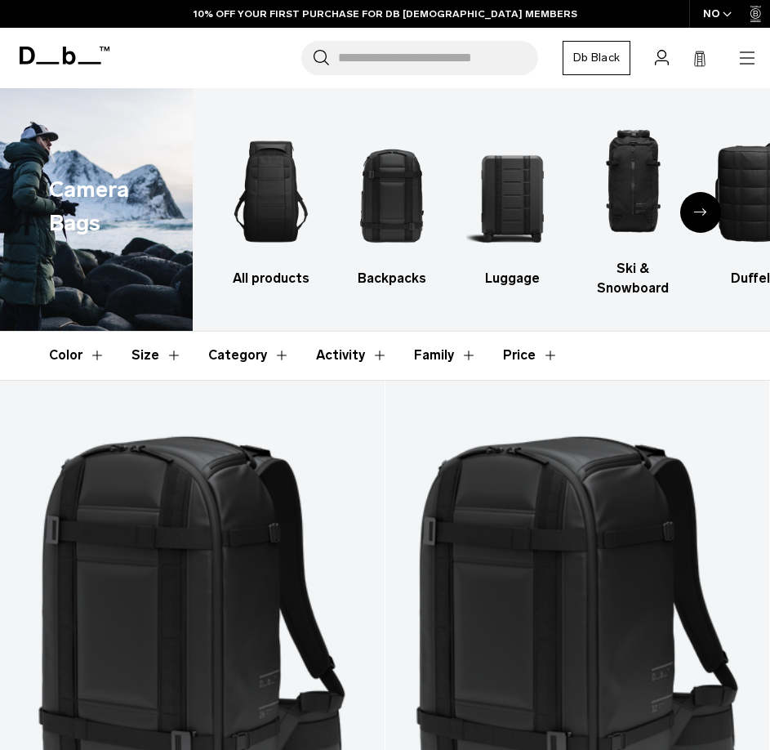
click at [147, 359] on button "Size" at bounding box center [157, 355] width 51 height 47
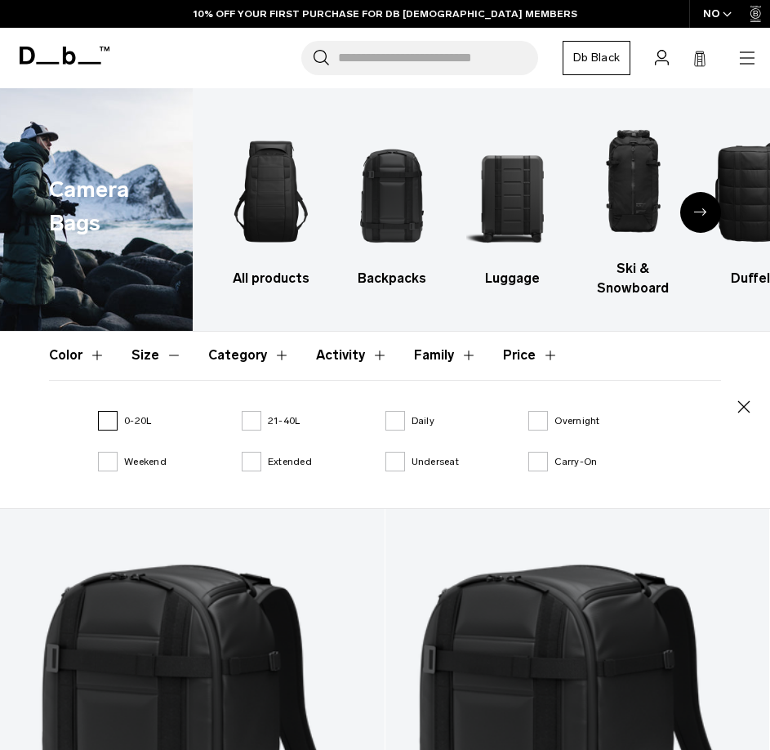
click at [110, 423] on label "0-20L" at bounding box center [124, 420] width 53 height 15
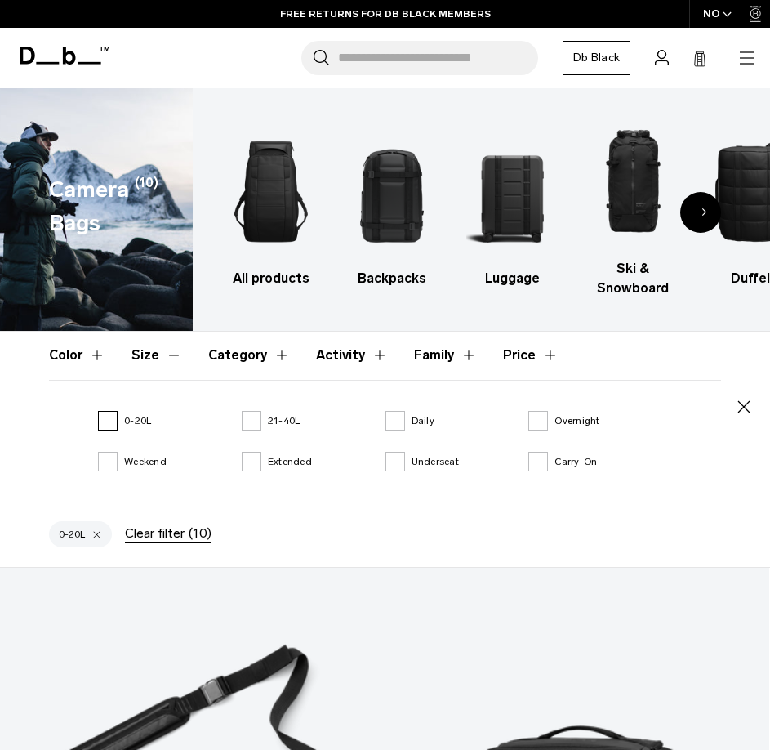
click at [105, 418] on label "0-20L" at bounding box center [124, 420] width 53 height 15
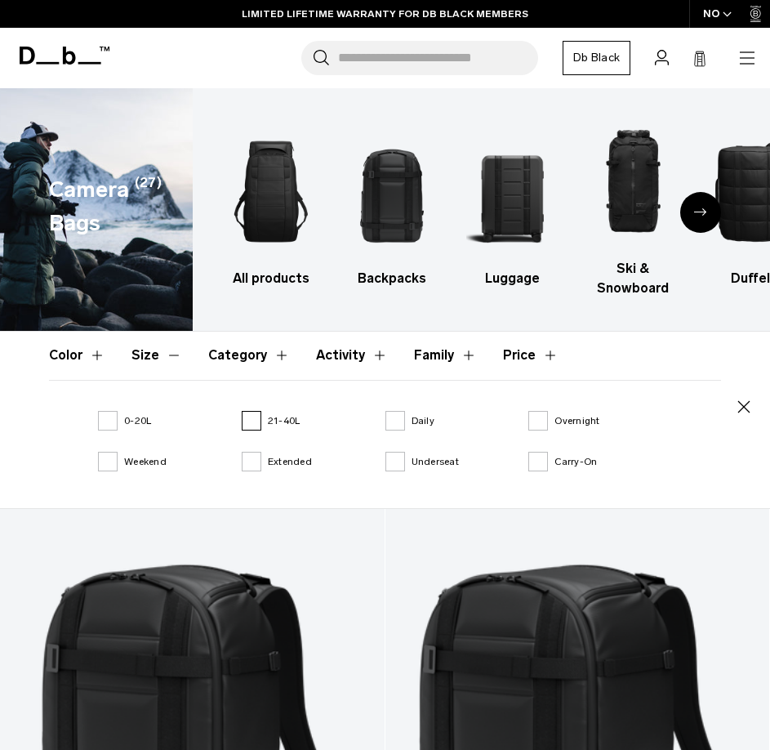
click at [257, 421] on label "21-40L" at bounding box center [271, 420] width 59 height 15
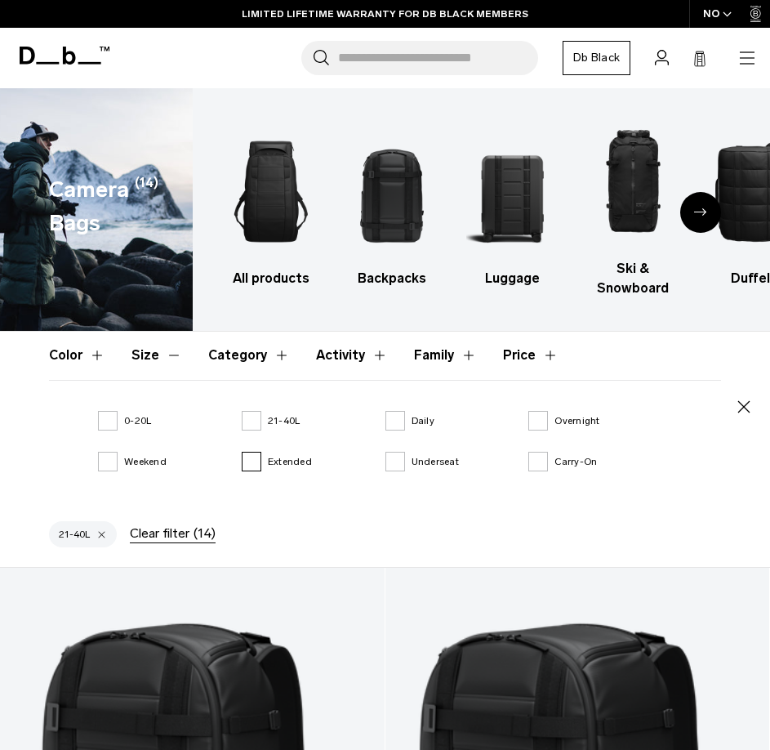
click at [254, 462] on label "Extended" at bounding box center [277, 461] width 70 height 15
click at [248, 413] on label "21-40L" at bounding box center [271, 420] width 59 height 15
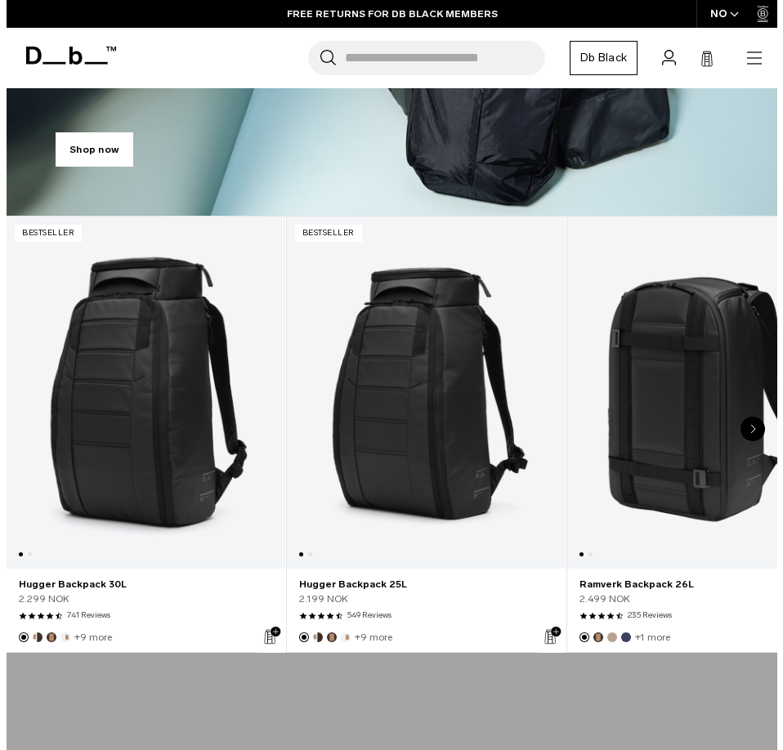
scroll to position [82, 0]
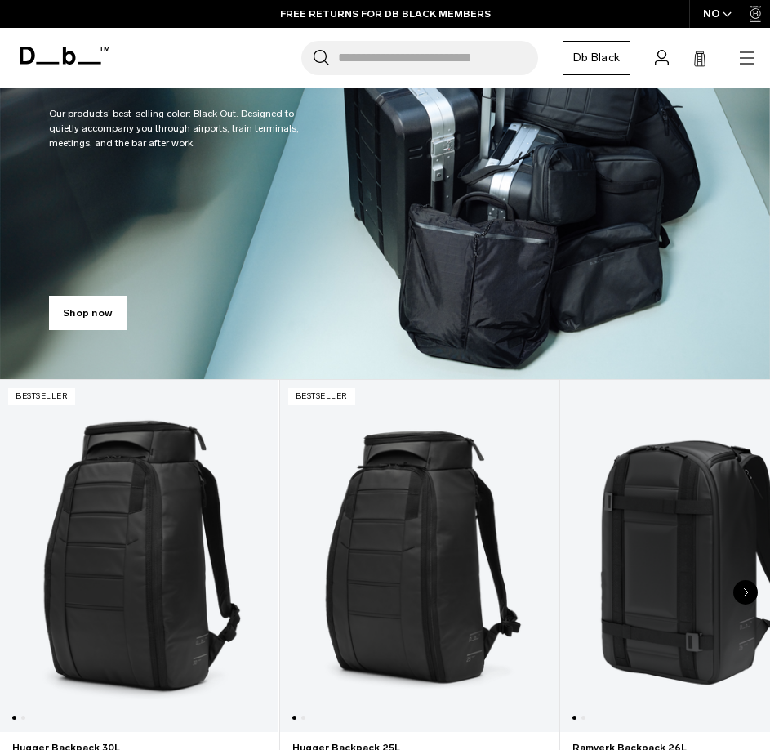
click at [764, 57] on header "Db Shop By Category All Products New Arrivals Bestsellers" at bounding box center [385, 58] width 770 height 60
click at [745, 67] on icon "button" at bounding box center [748, 58] width 20 height 20
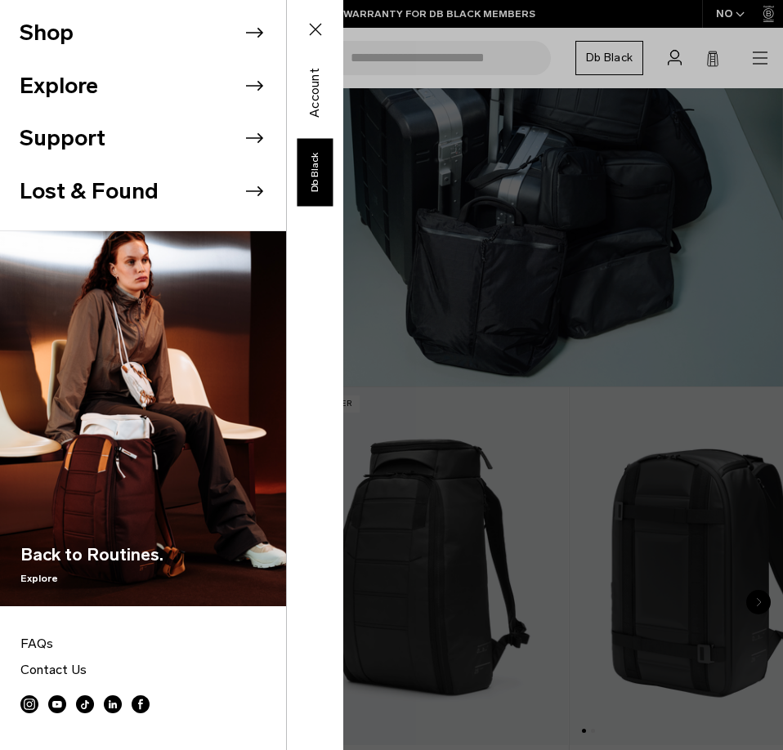
click at [56, 26] on li "Shop" at bounding box center [153, 33] width 266 height 53
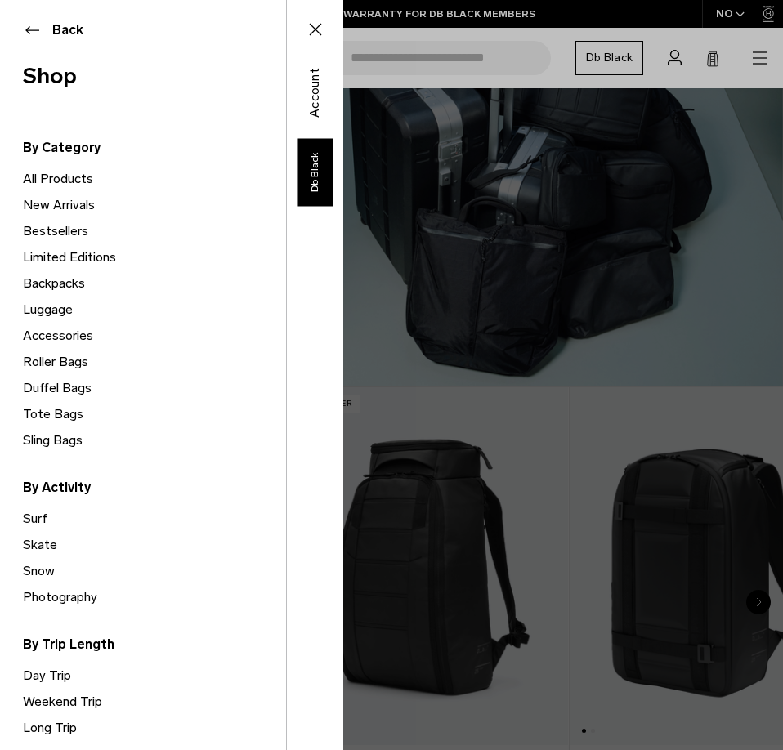
click at [72, 284] on link "Backpacks" at bounding box center [154, 283] width 263 height 26
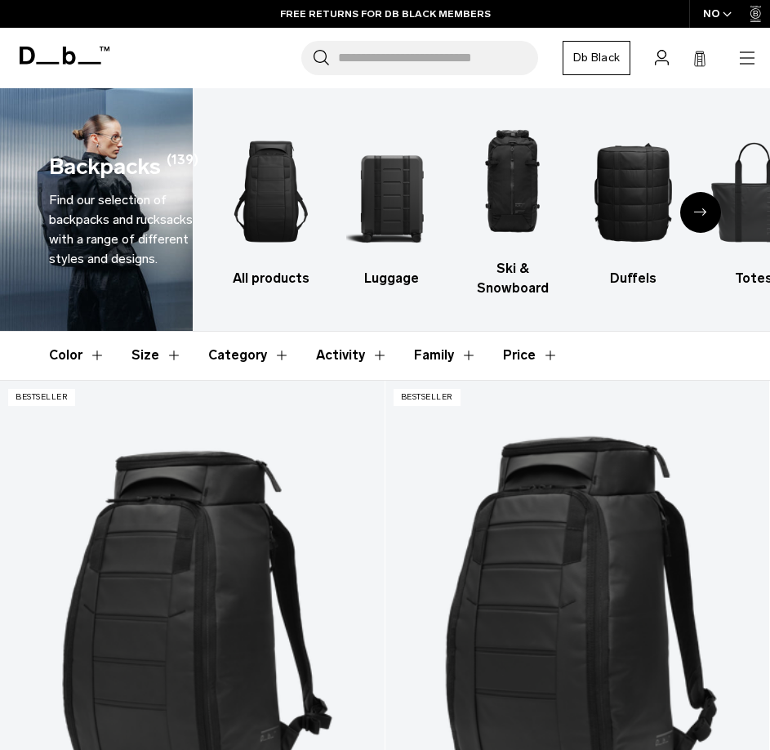
click at [277, 358] on button "Category" at bounding box center [249, 355] width 82 height 47
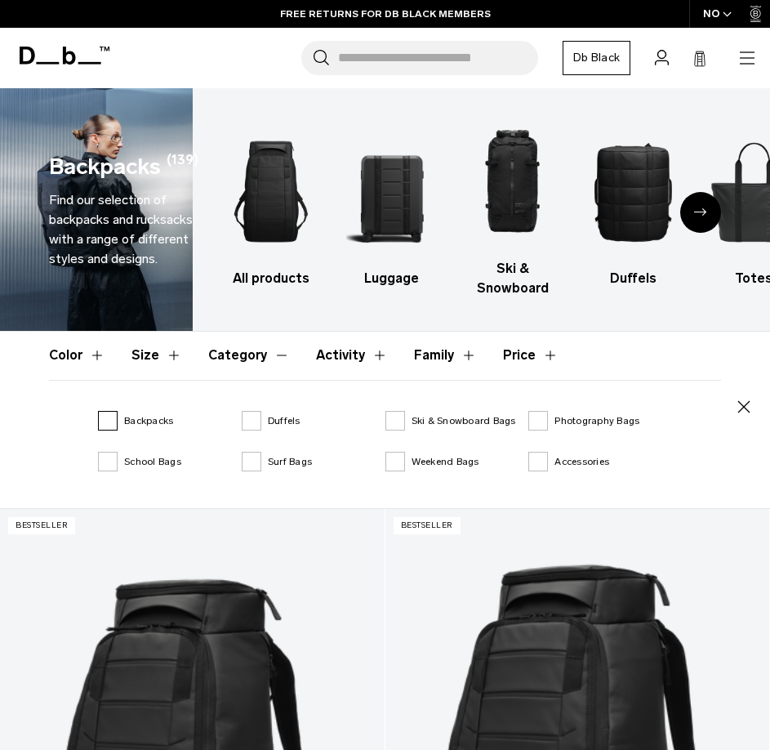
click at [109, 426] on label "Backpacks" at bounding box center [135, 420] width 75 height 15
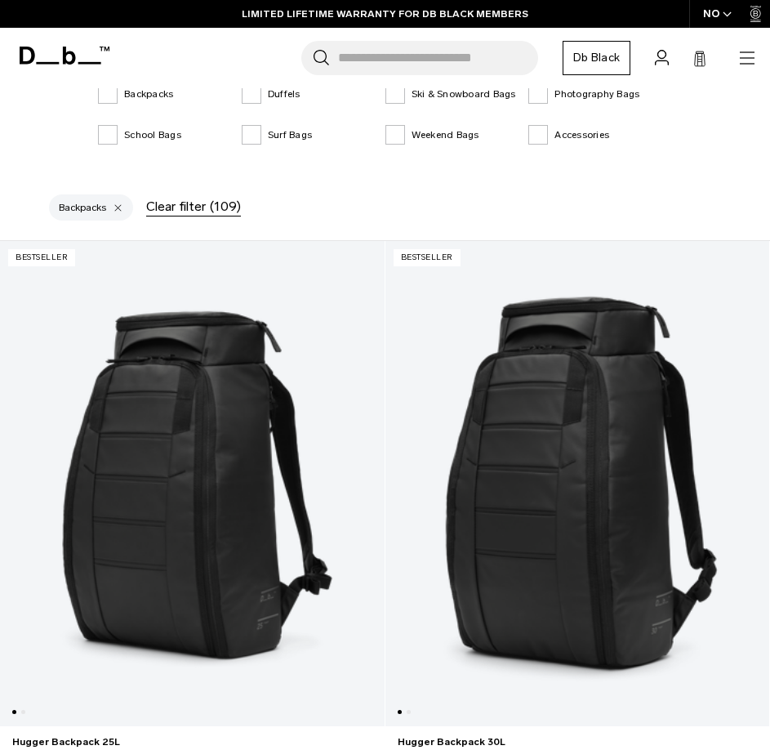
scroll to position [572, 0]
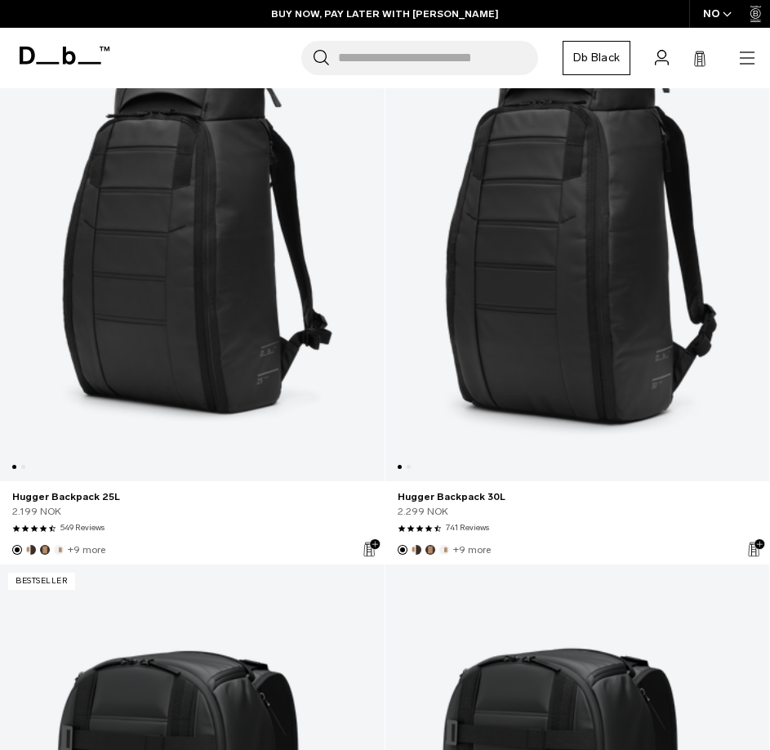
click at [181, 334] on link "Hugger Backpack 25L" at bounding box center [192, 238] width 385 height 485
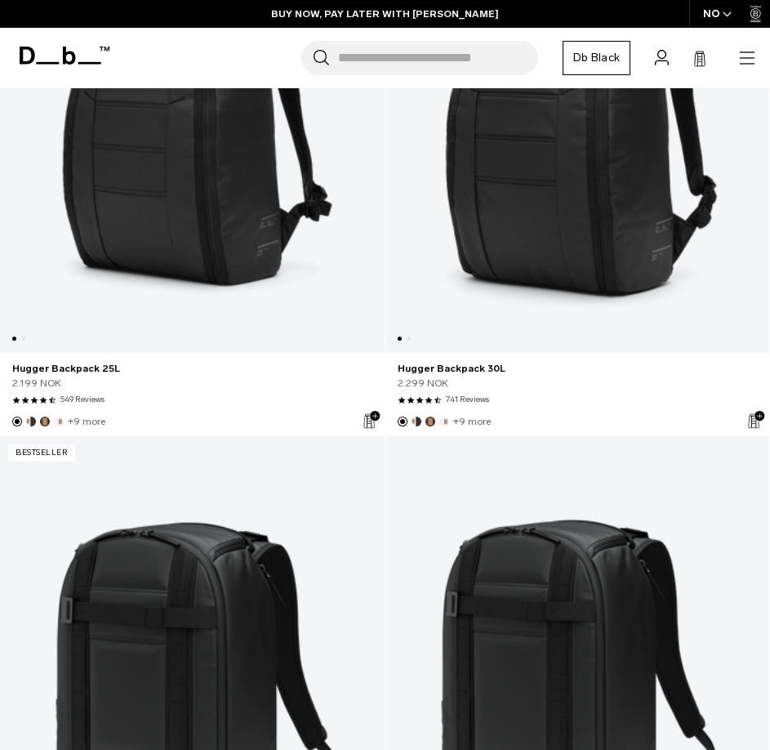
scroll to position [444, 0]
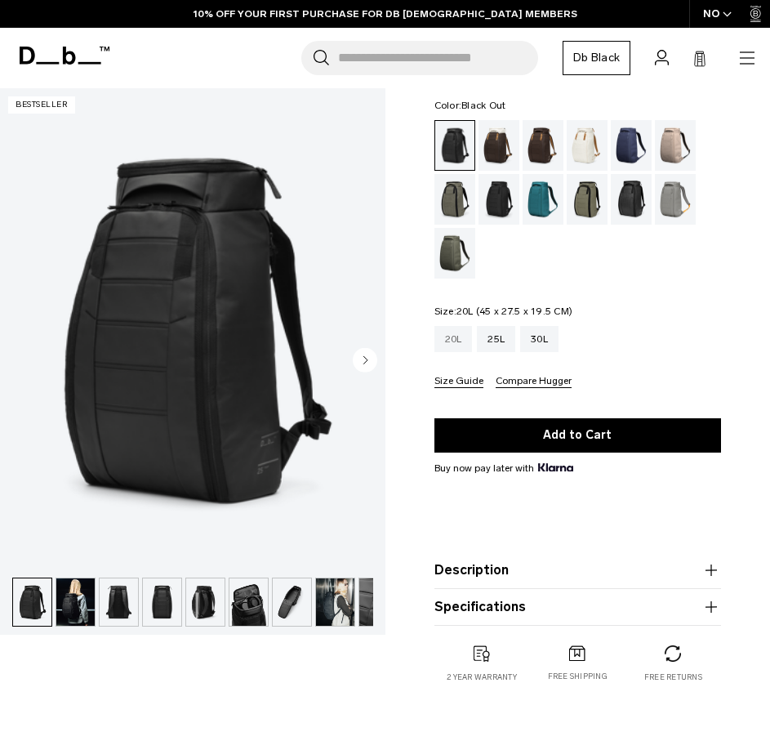
click at [455, 345] on div "20L" at bounding box center [454, 339] width 38 height 26
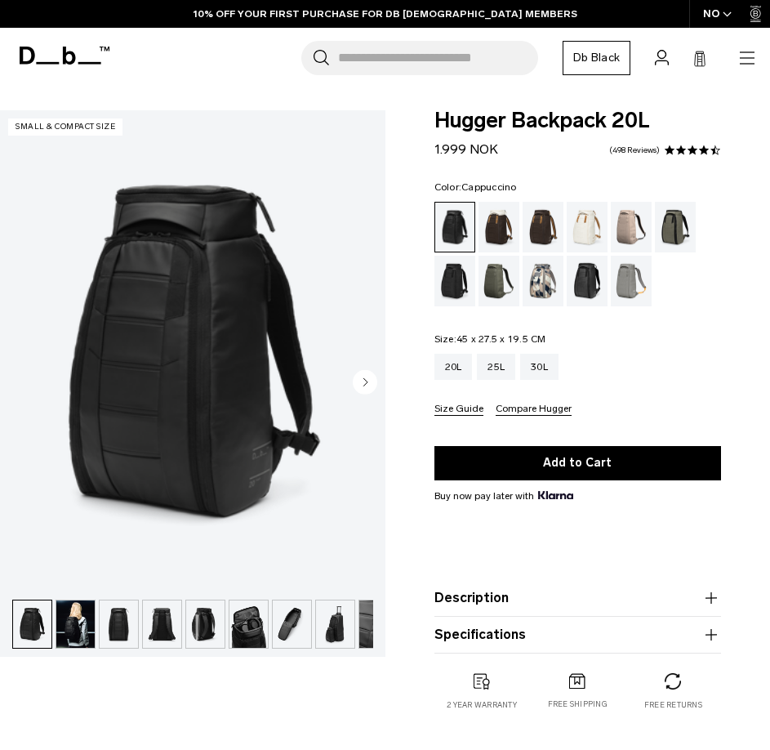
click at [498, 232] on div "Cappuccino" at bounding box center [500, 227] width 42 height 51
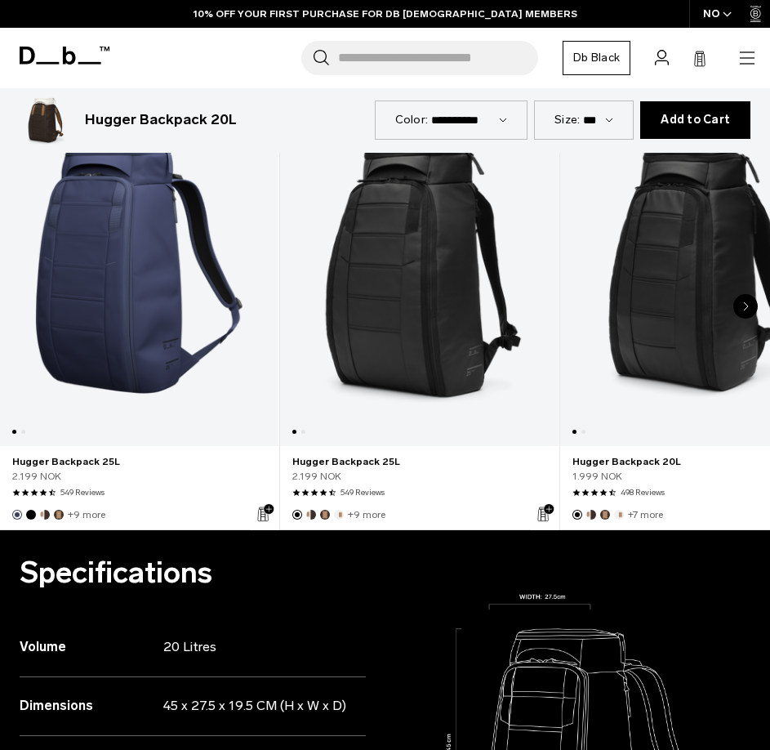
scroll to position [817, 0]
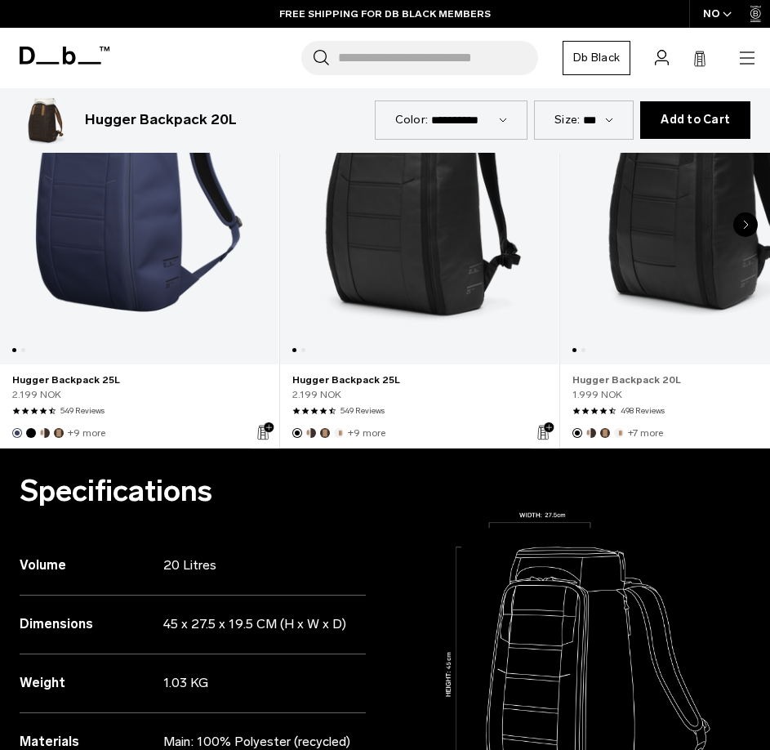
click at [640, 383] on link "Hugger Backpack 20L" at bounding box center [700, 380] width 254 height 15
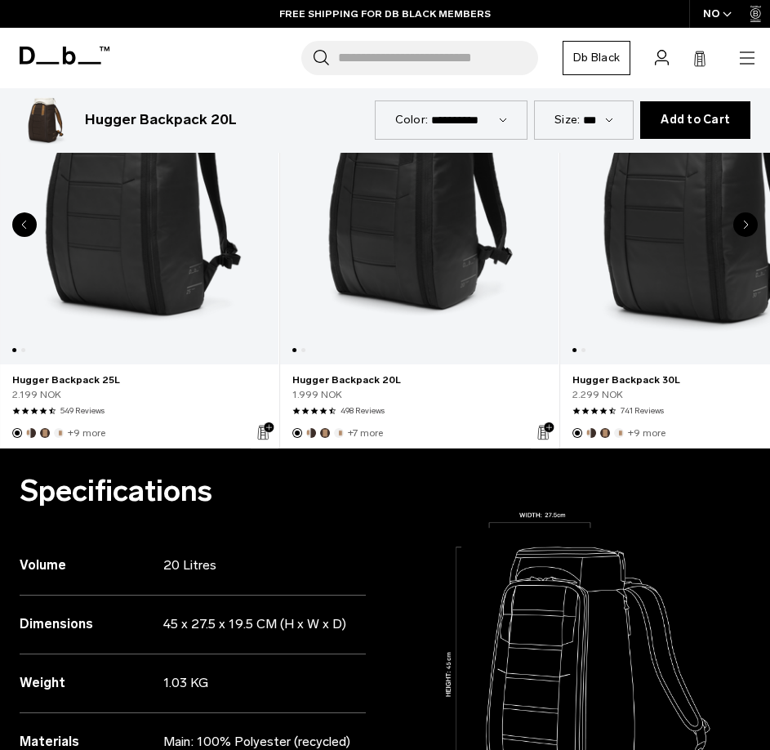
click at [401, 277] on link "Hugger Backpack 20L" at bounding box center [419, 188] width 279 height 352
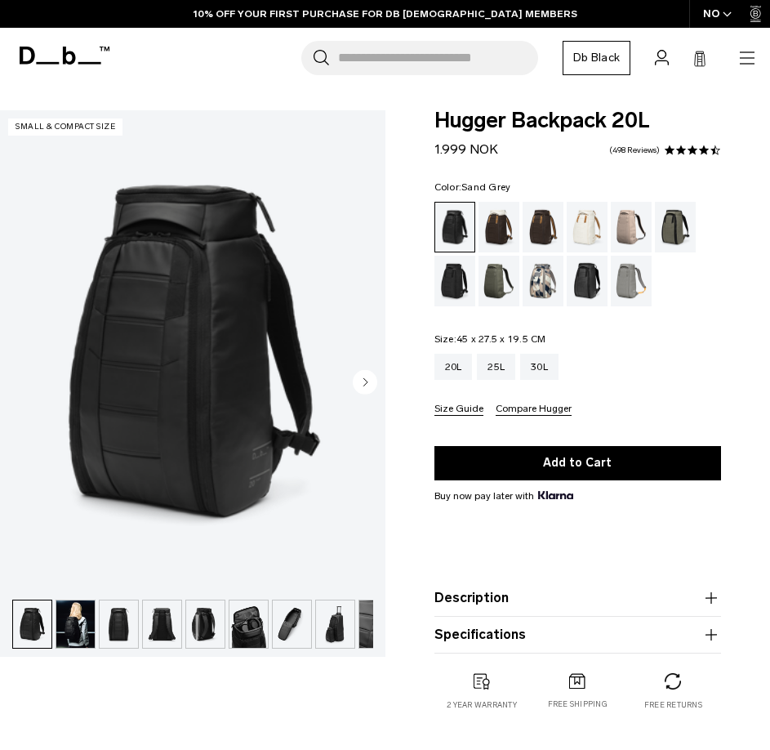
click at [628, 279] on div "Sand Grey" at bounding box center [632, 281] width 42 height 51
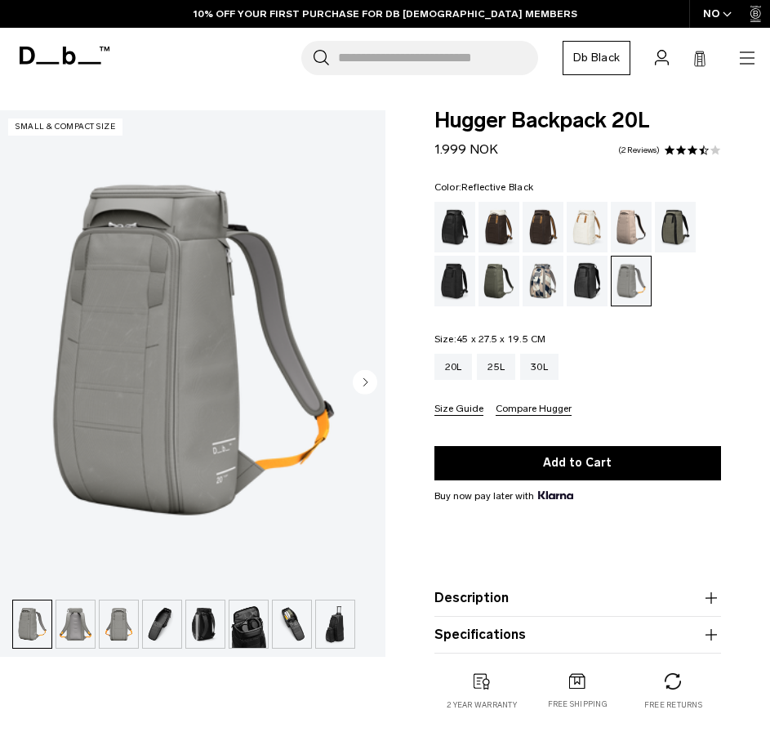
click at [588, 275] on div "Reflective Black" at bounding box center [588, 281] width 42 height 51
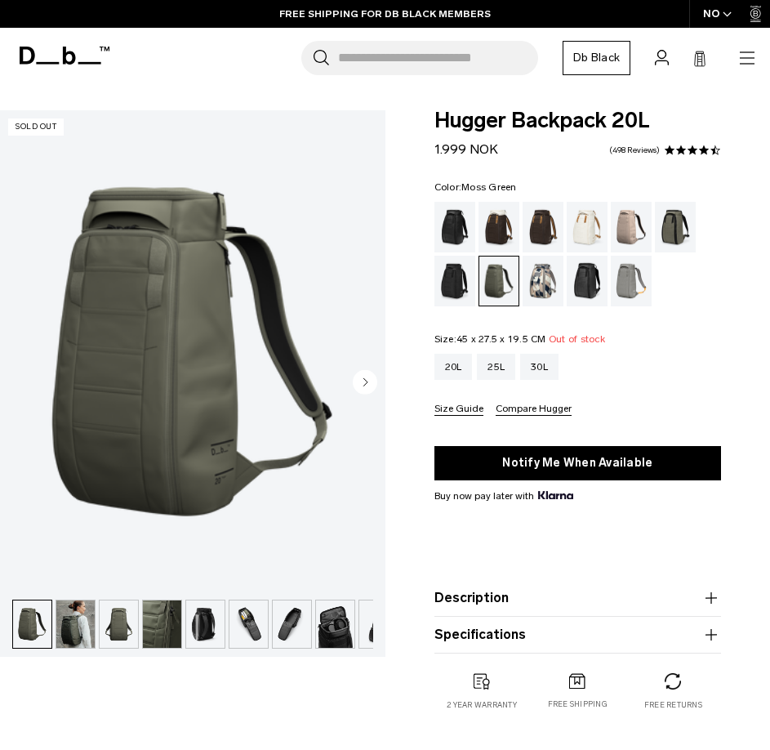
click at [81, 634] on img "button" at bounding box center [75, 624] width 38 height 47
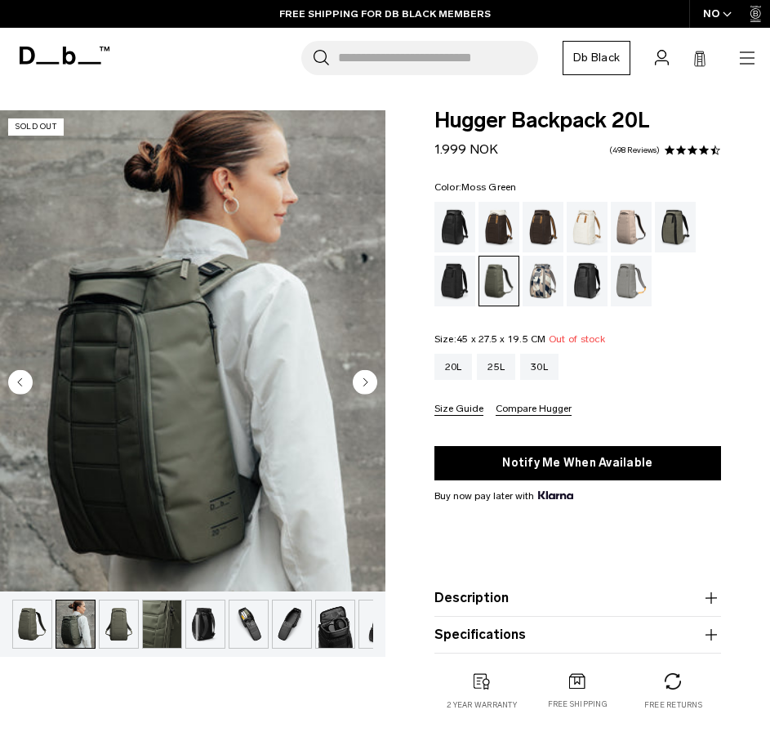
scroll to position [0, 25]
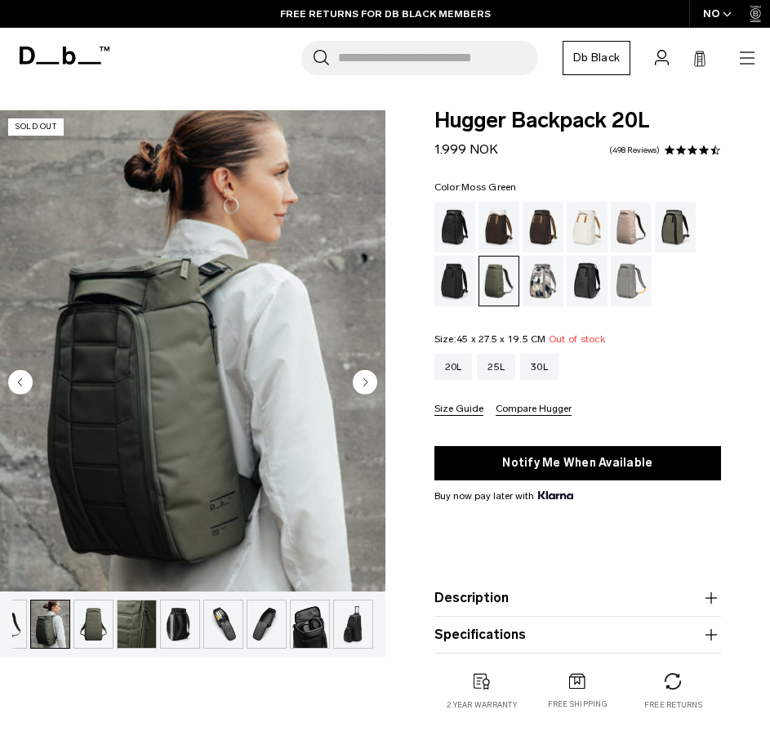
click at [366, 380] on circle "Next slide" at bounding box center [365, 381] width 25 height 25
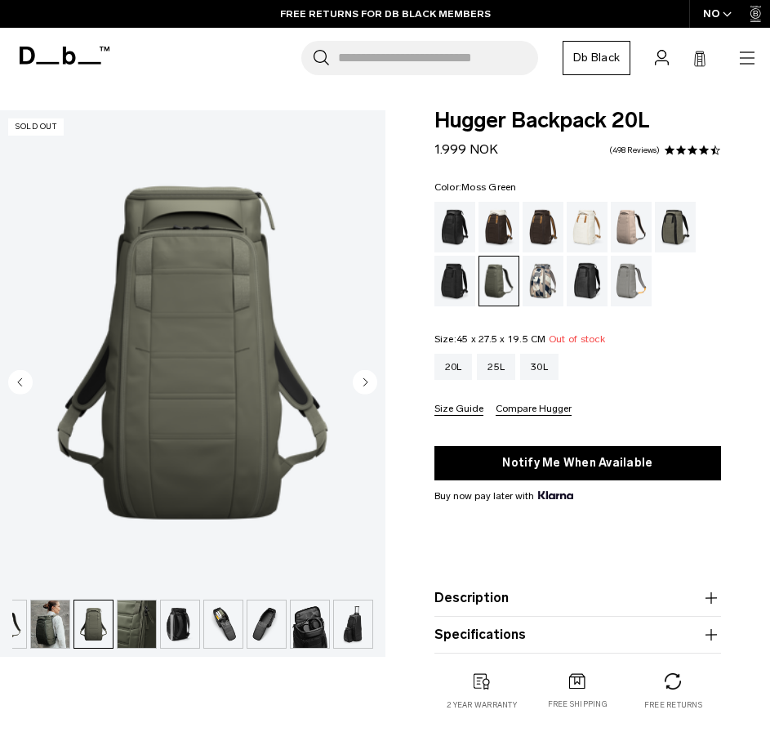
click at [366, 380] on circle "Next slide" at bounding box center [365, 381] width 25 height 25
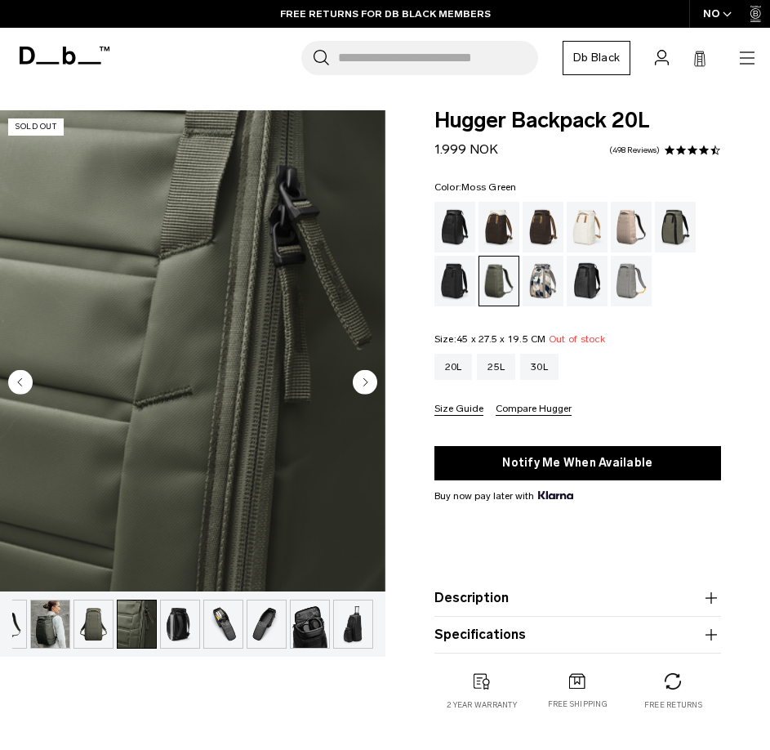
click at [366, 380] on circle "Next slide" at bounding box center [365, 381] width 25 height 25
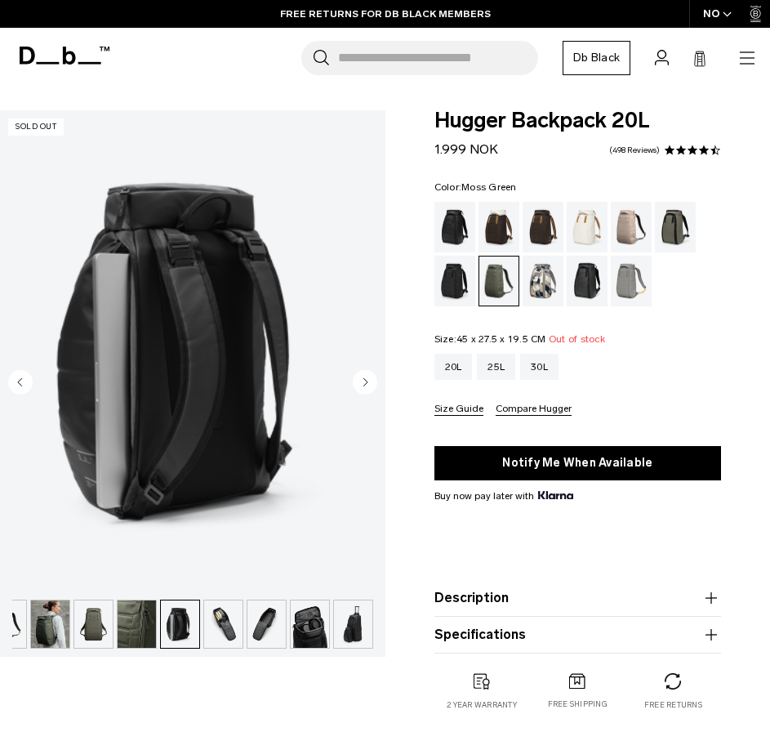
click at [366, 380] on circle "Next slide" at bounding box center [365, 381] width 25 height 25
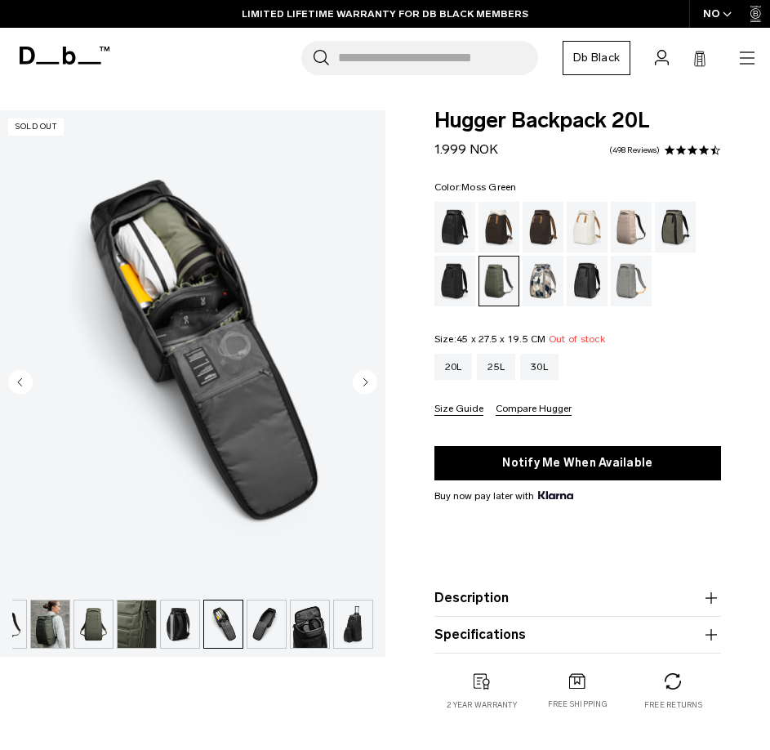
click at [366, 380] on circle "Next slide" at bounding box center [365, 381] width 25 height 25
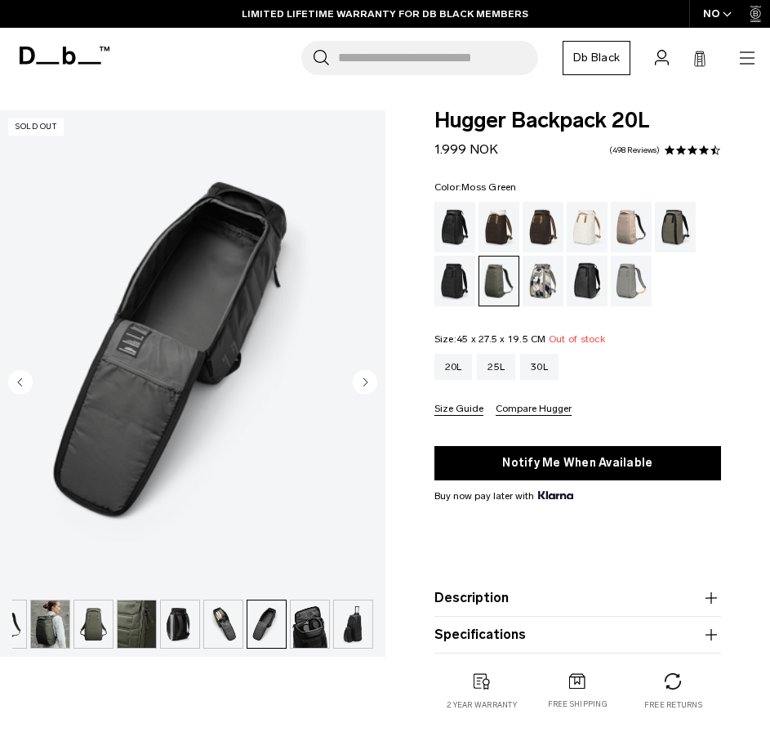
click at [366, 380] on circle "Next slide" at bounding box center [365, 381] width 25 height 25
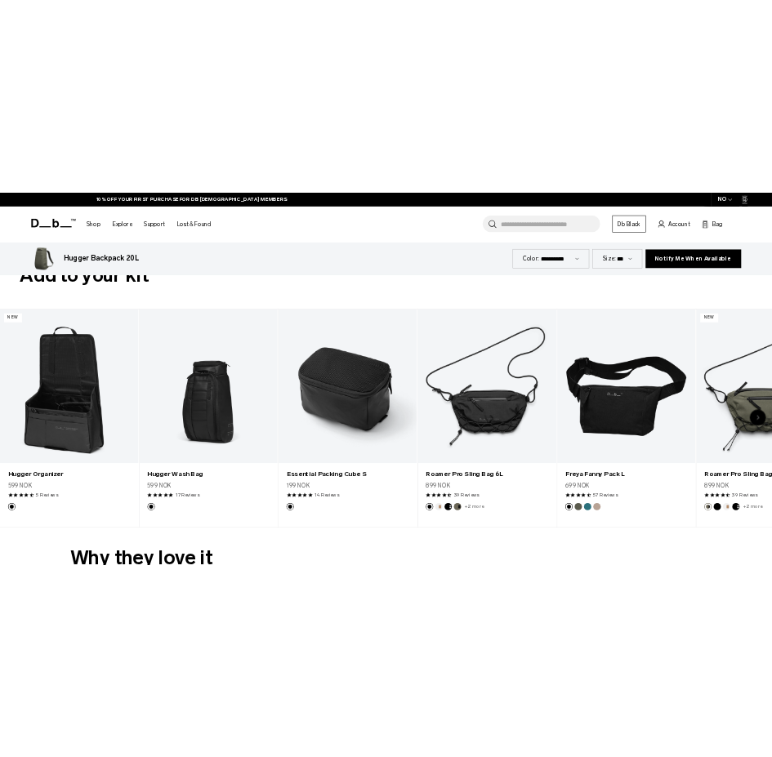
scroll to position [3412, 0]
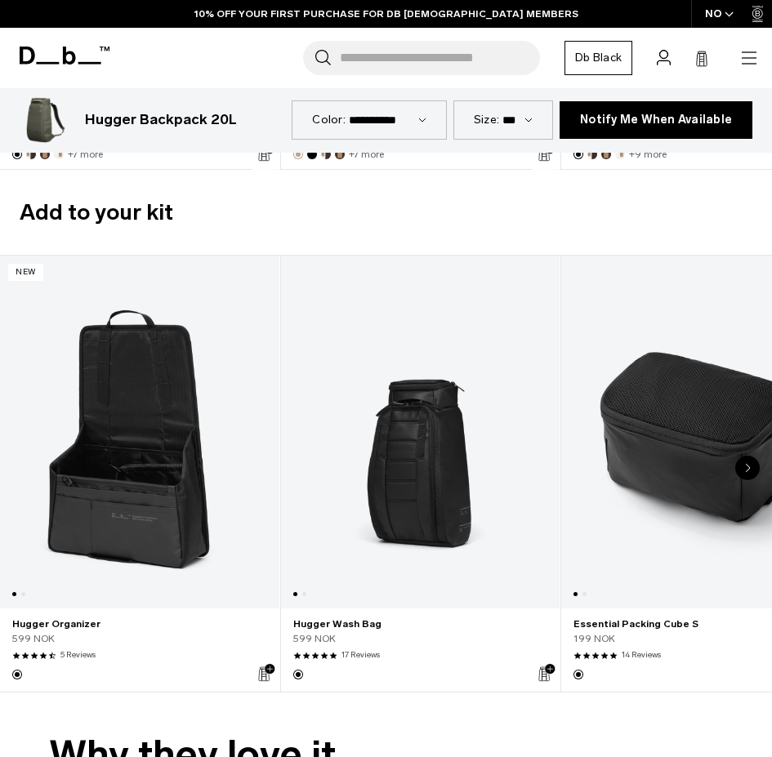
click at [65, 60] on icon at bounding box center [69, 56] width 13 height 18
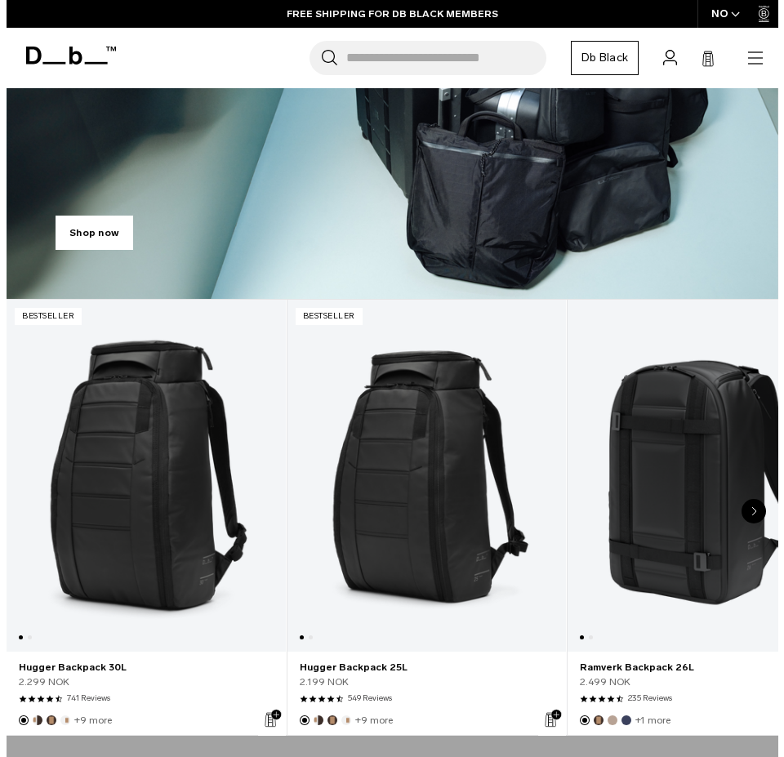
scroll to position [245, 0]
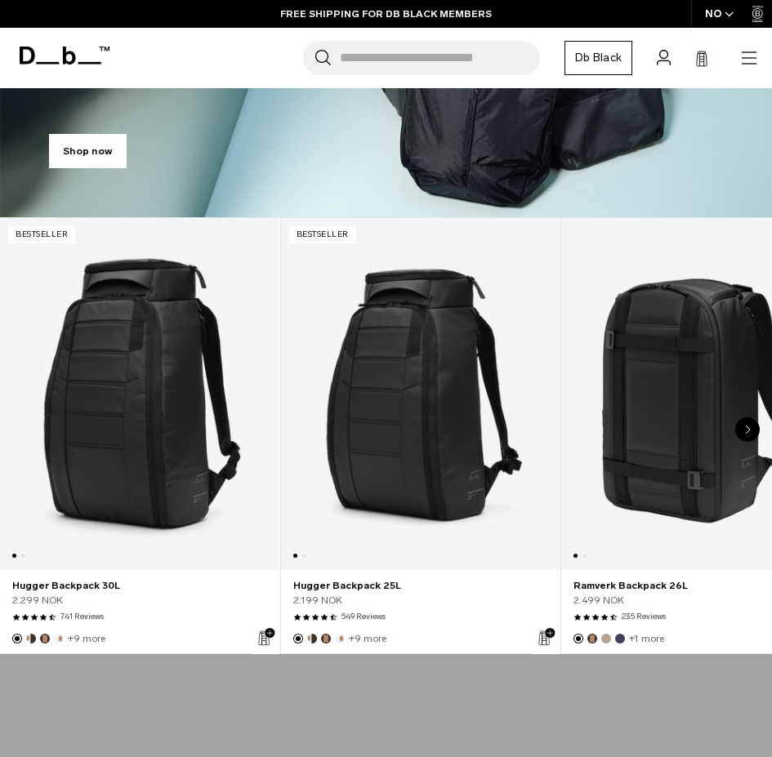
click at [747, 59] on icon "button" at bounding box center [749, 58] width 20 height 20
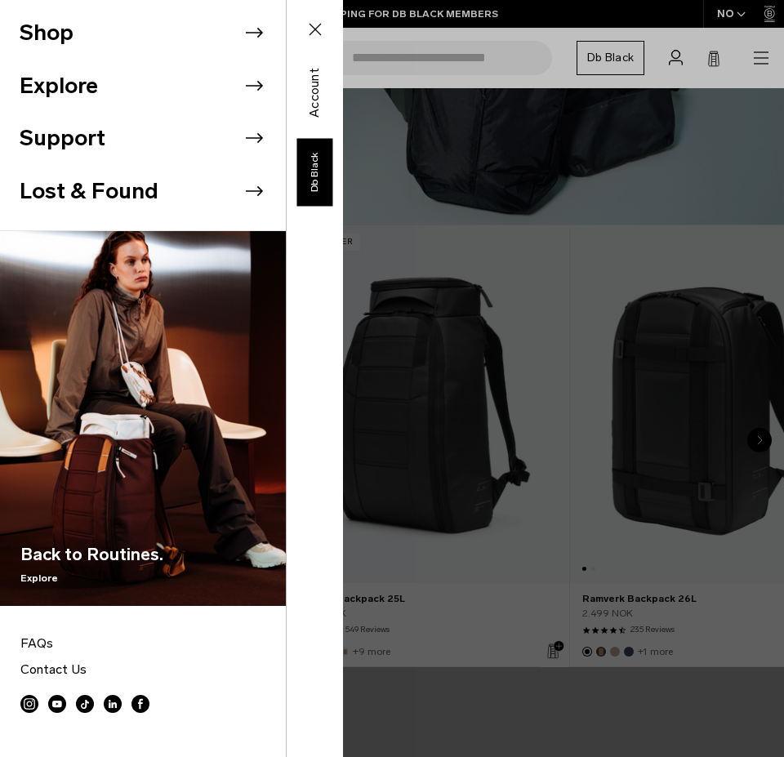
click at [248, 33] on icon at bounding box center [254, 33] width 17 height 10
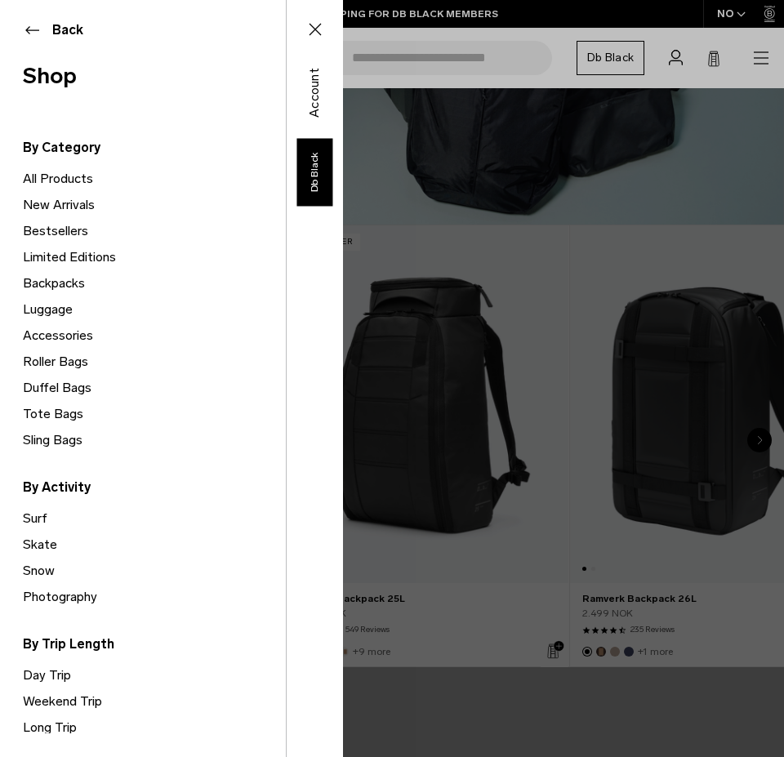
click at [56, 284] on link "Backpacks" at bounding box center [154, 283] width 263 height 26
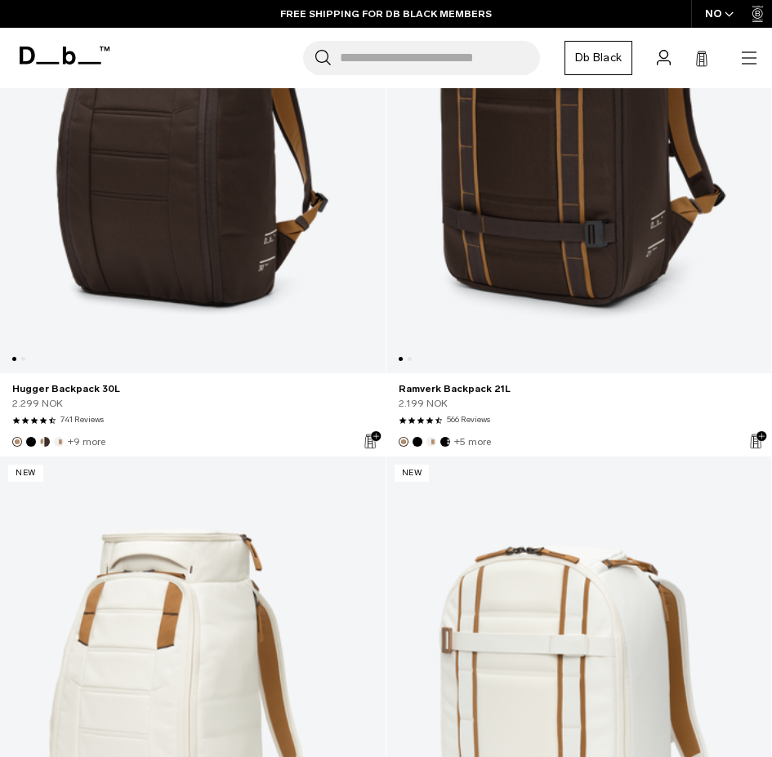
scroll to position [1716, 0]
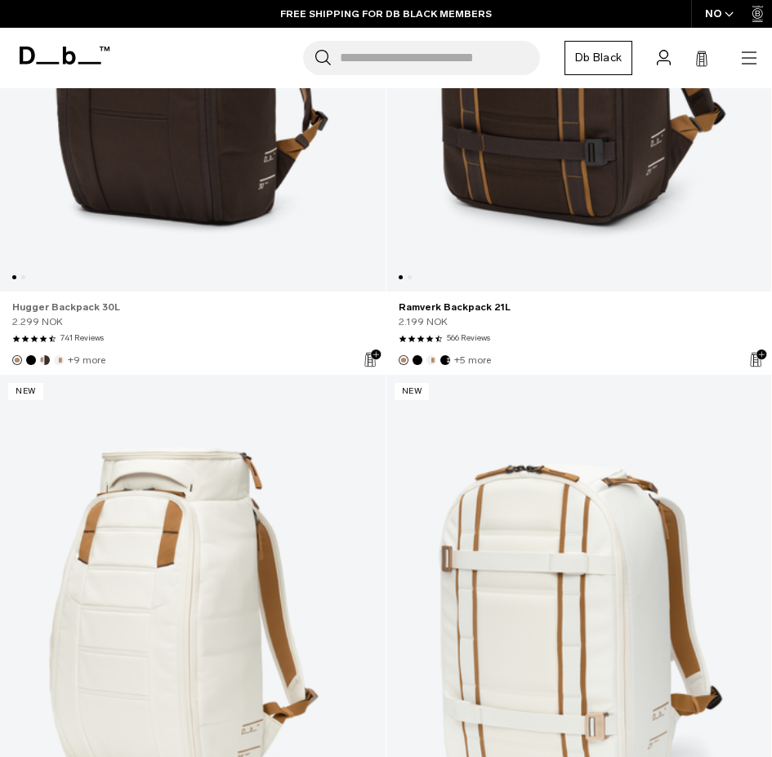
click at [43, 306] on link "Hugger Backpack 30L" at bounding box center [192, 307] width 361 height 15
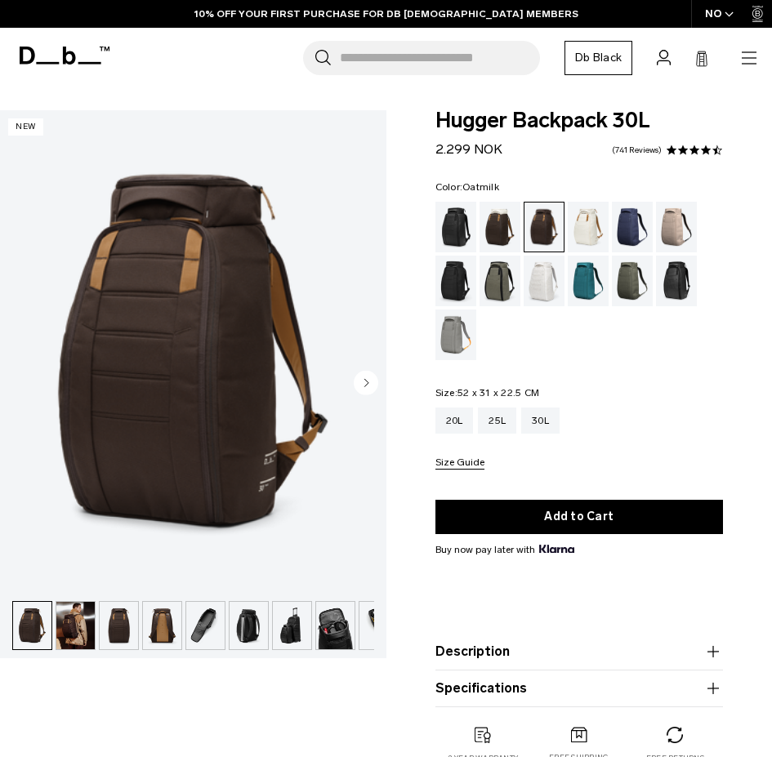
click at [581, 229] on div "Oatmilk" at bounding box center [589, 227] width 42 height 51
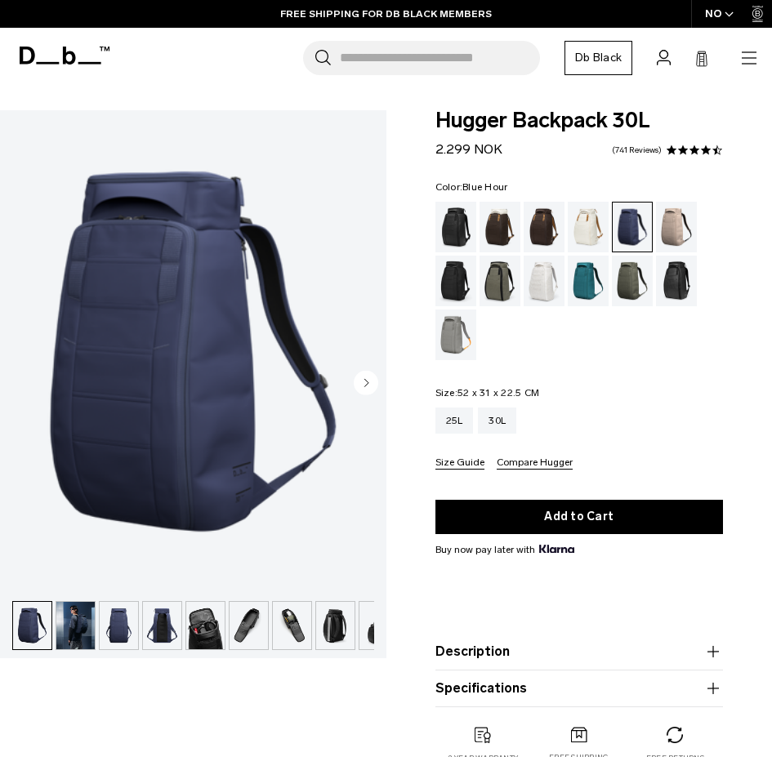
click at [367, 385] on circle "Next slide" at bounding box center [366, 382] width 25 height 25
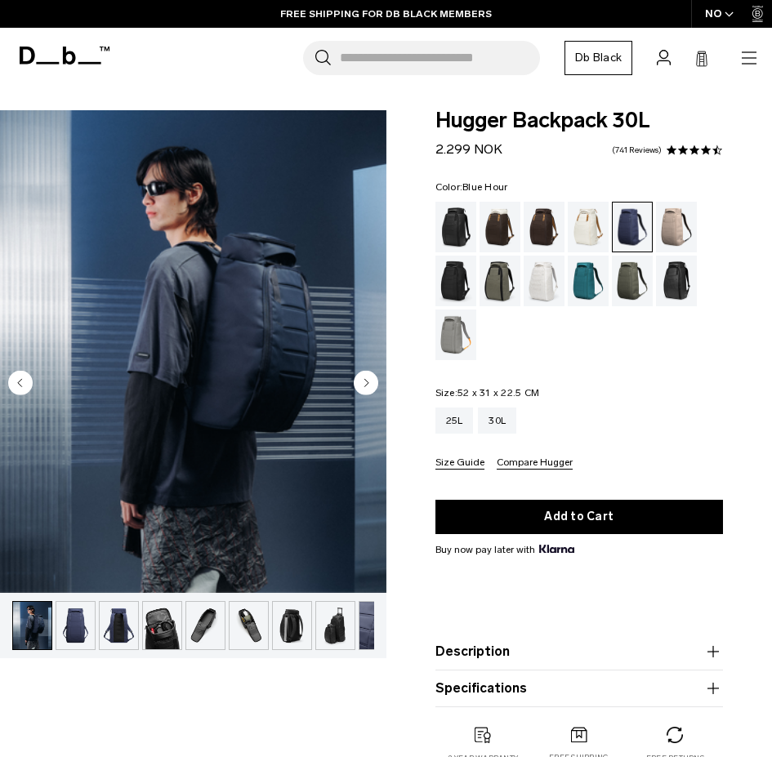
click at [366, 385] on icon "Next slide" at bounding box center [366, 382] width 4 height 7
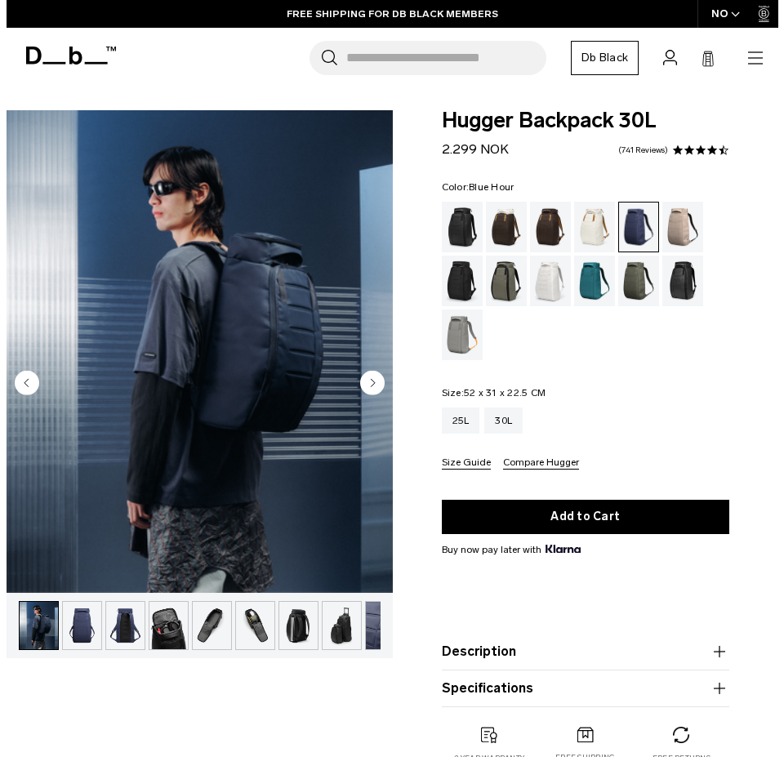
scroll to position [0, 68]
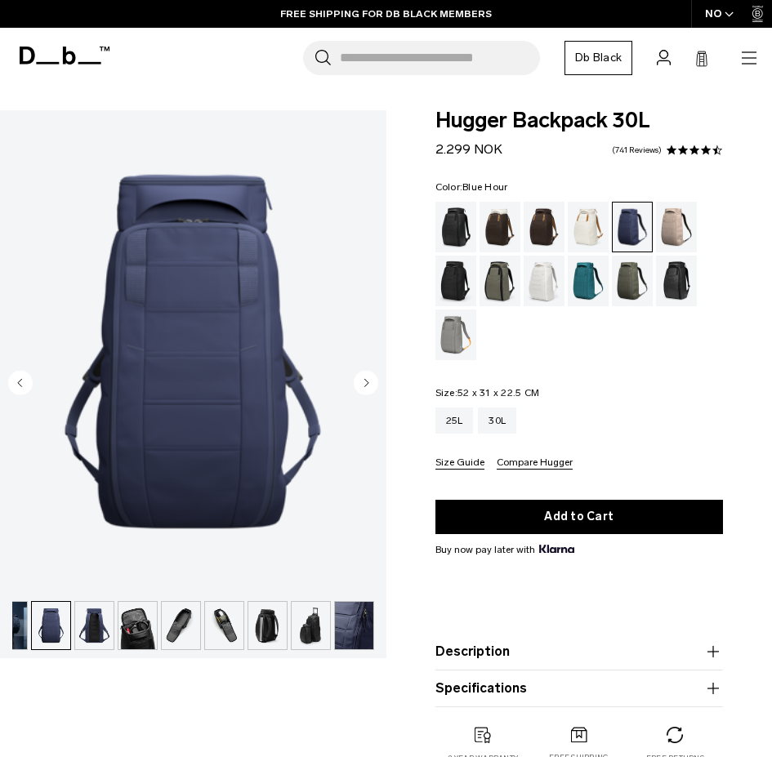
click at [366, 385] on icon "Next slide" at bounding box center [366, 382] width 4 height 7
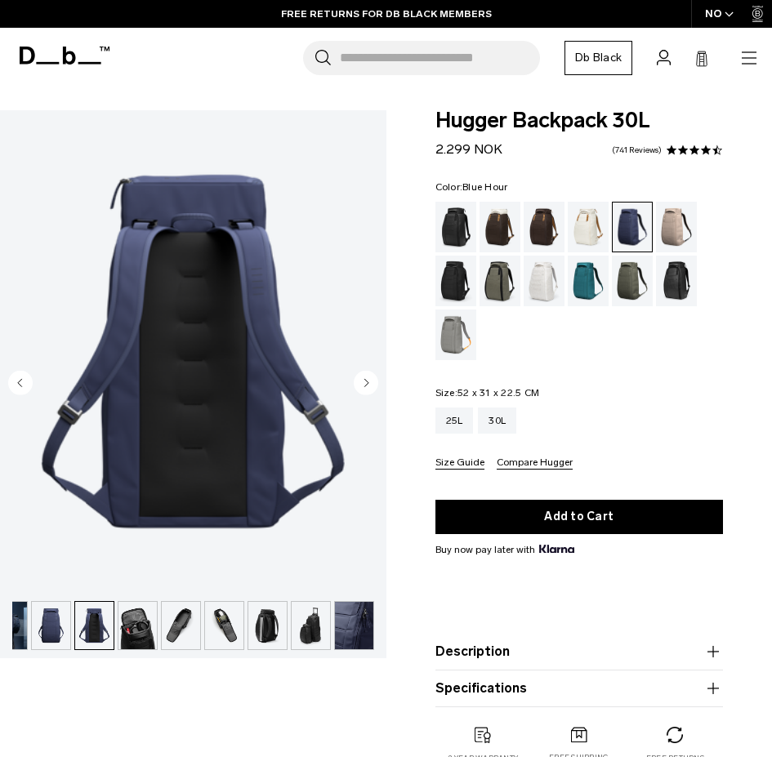
click at [366, 385] on icon "Next slide" at bounding box center [366, 382] width 4 height 7
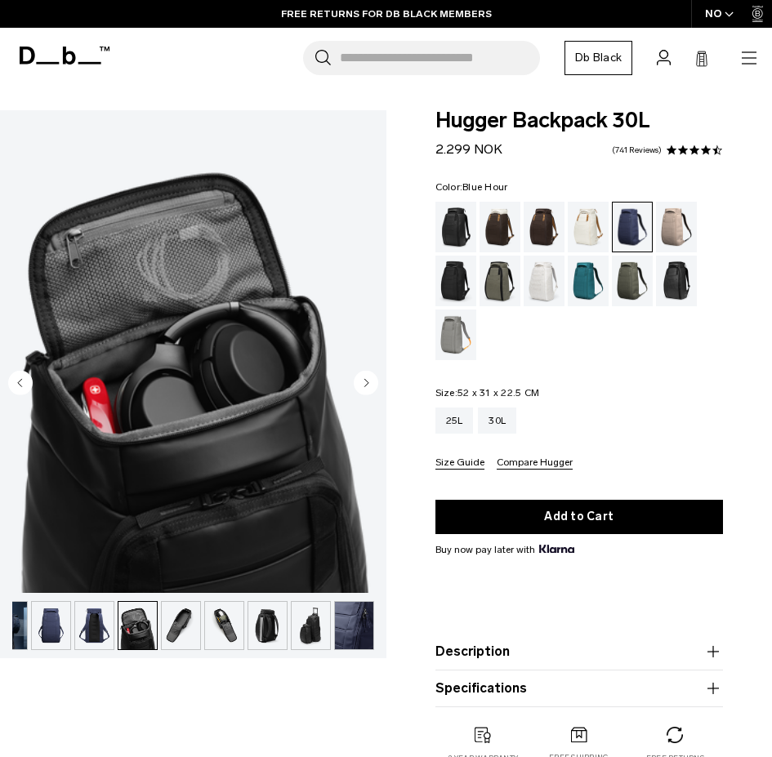
click at [366, 385] on icon "Next slide" at bounding box center [366, 382] width 4 height 7
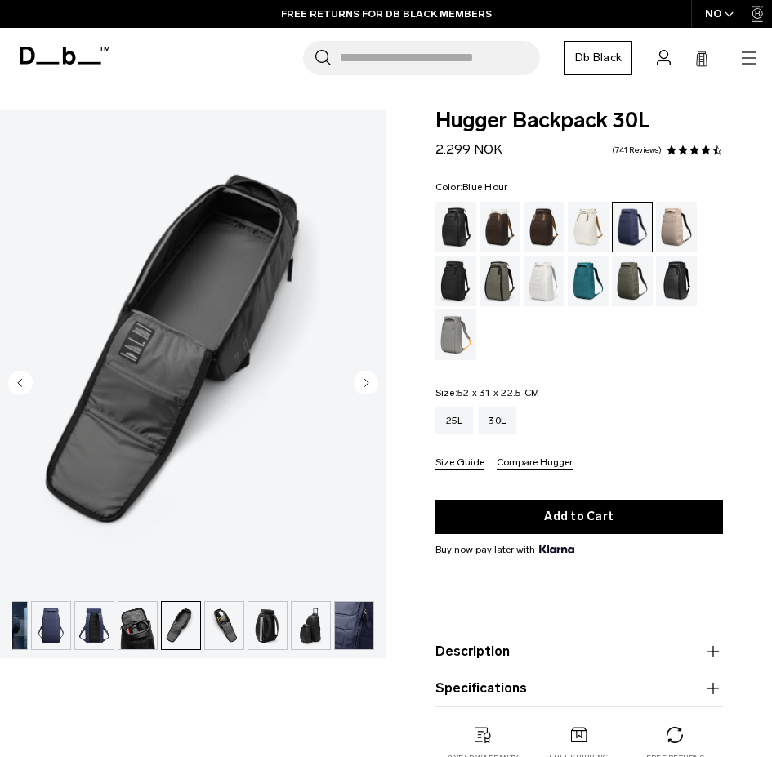
click at [366, 384] on icon "Next slide" at bounding box center [366, 382] width 4 height 7
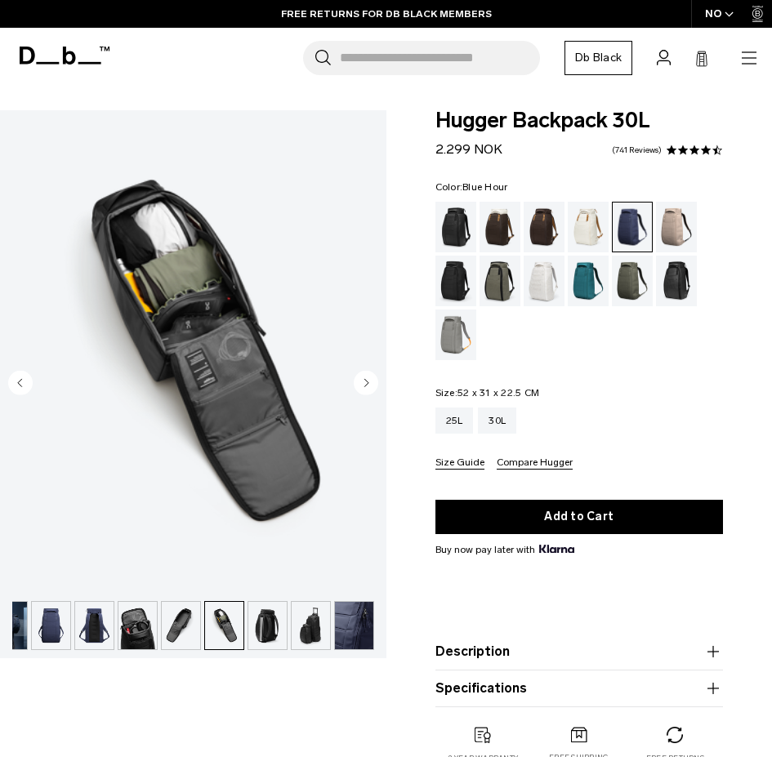
click at [366, 384] on icon "Next slide" at bounding box center [366, 382] width 4 height 7
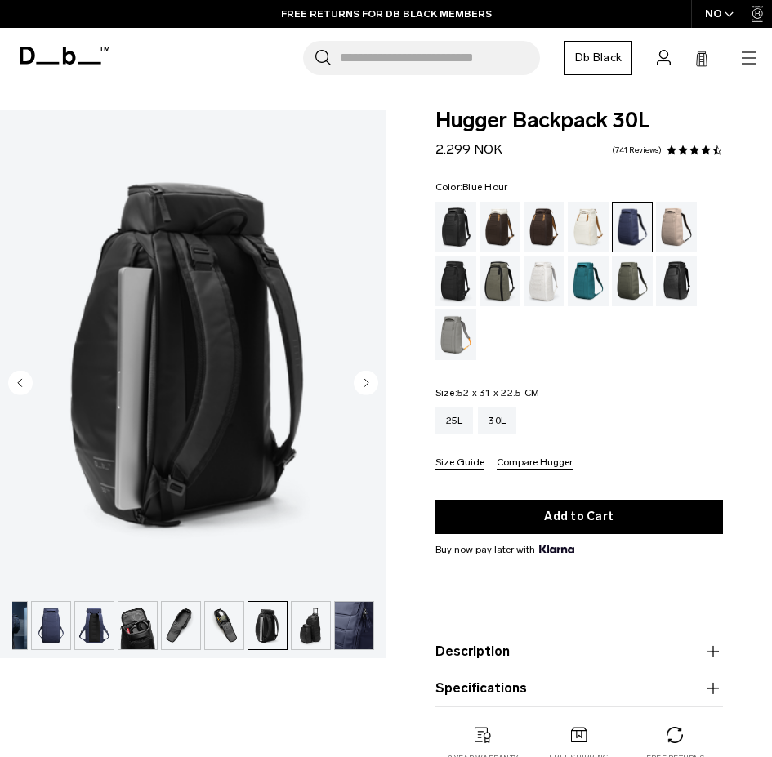
click at [366, 384] on icon "Next slide" at bounding box center [366, 382] width 4 height 7
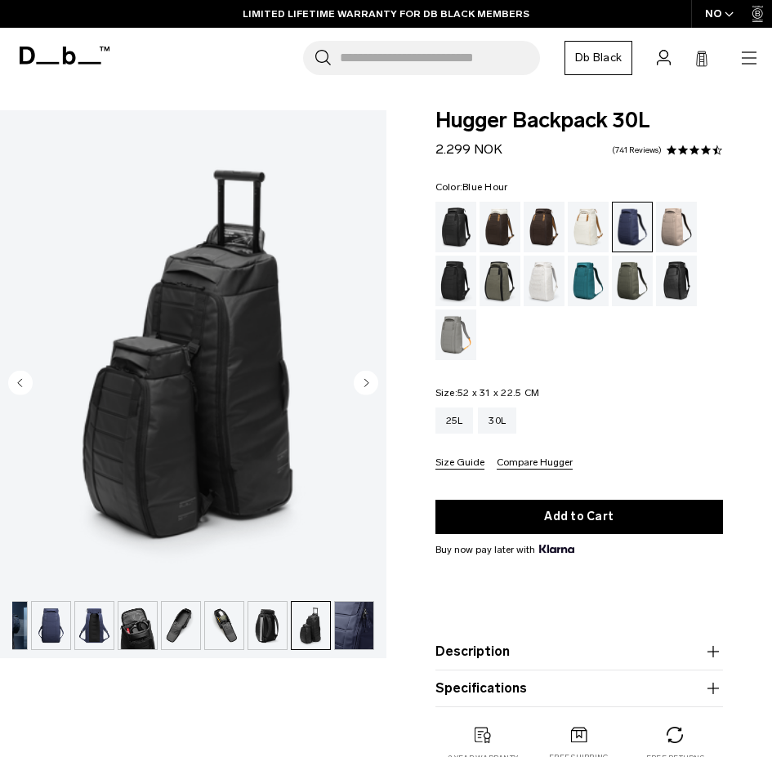
click at [366, 384] on icon "Next slide" at bounding box center [366, 382] width 4 height 7
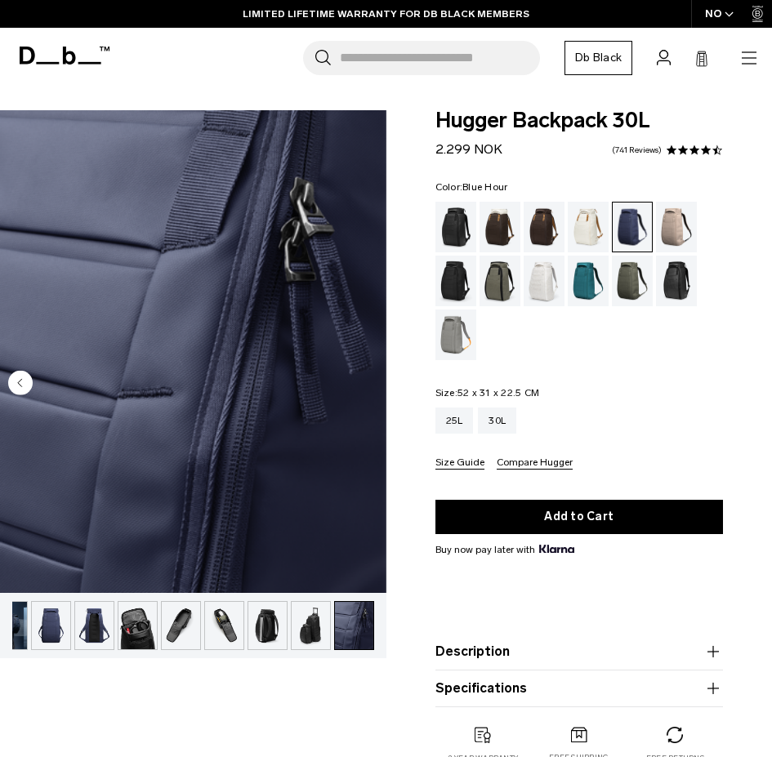
click at [366, 384] on img "10 / 10" at bounding box center [193, 351] width 386 height 483
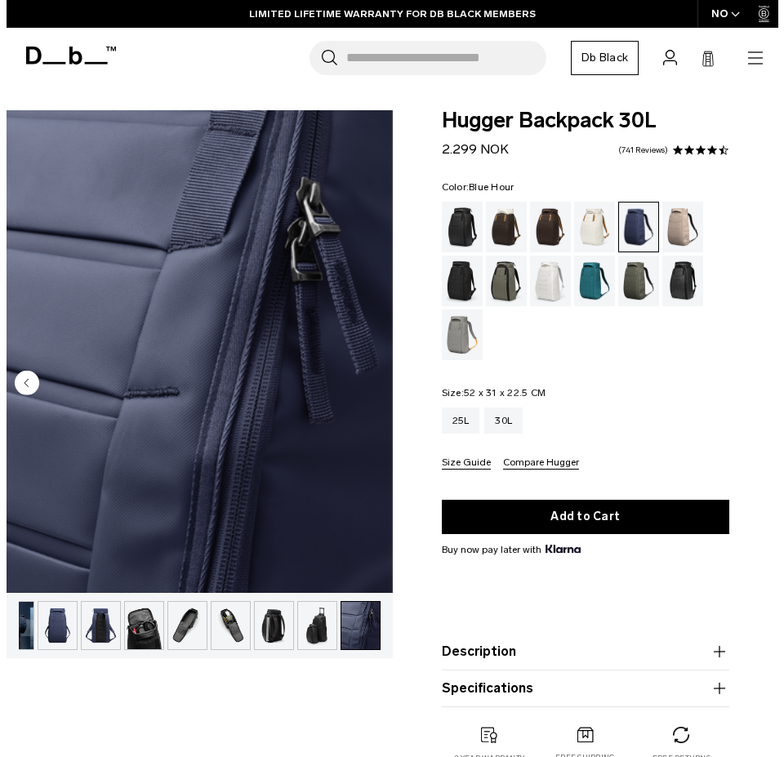
scroll to position [0, 62]
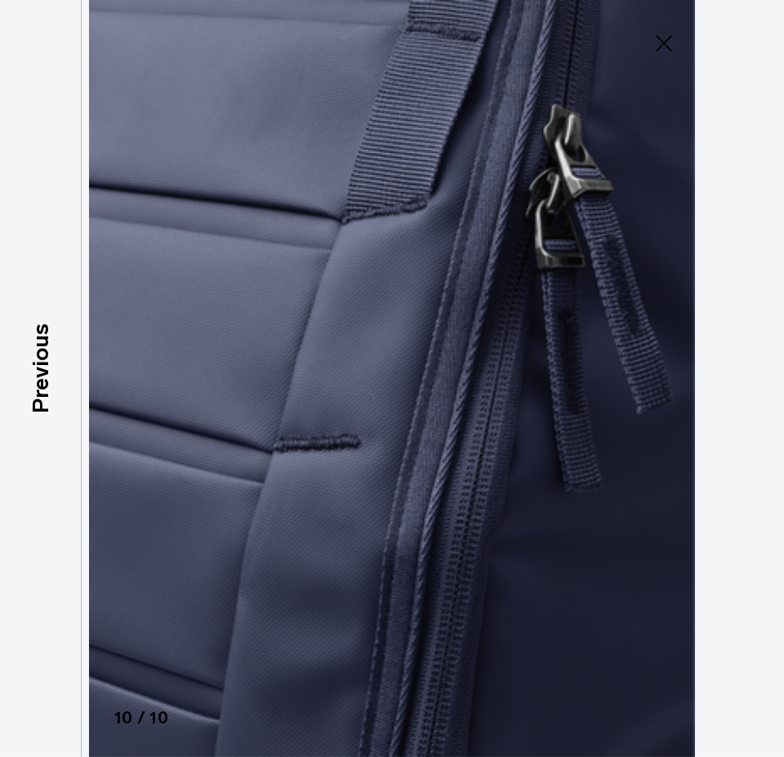
click at [721, 93] on div "Close 10 / 10 Previous Next" at bounding box center [392, 378] width 784 height 757
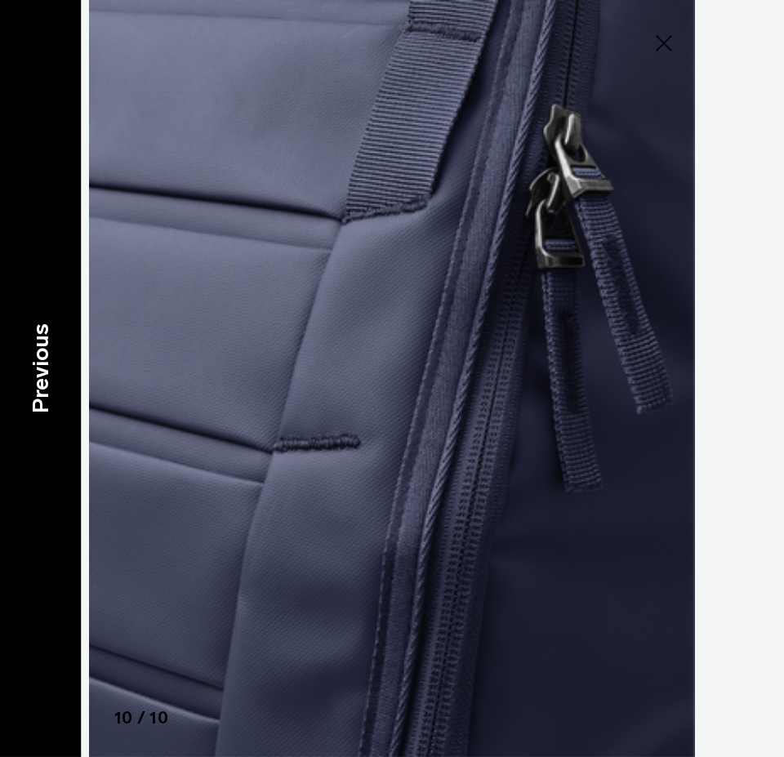
click at [43, 370] on p "Previous" at bounding box center [40, 369] width 33 height 90
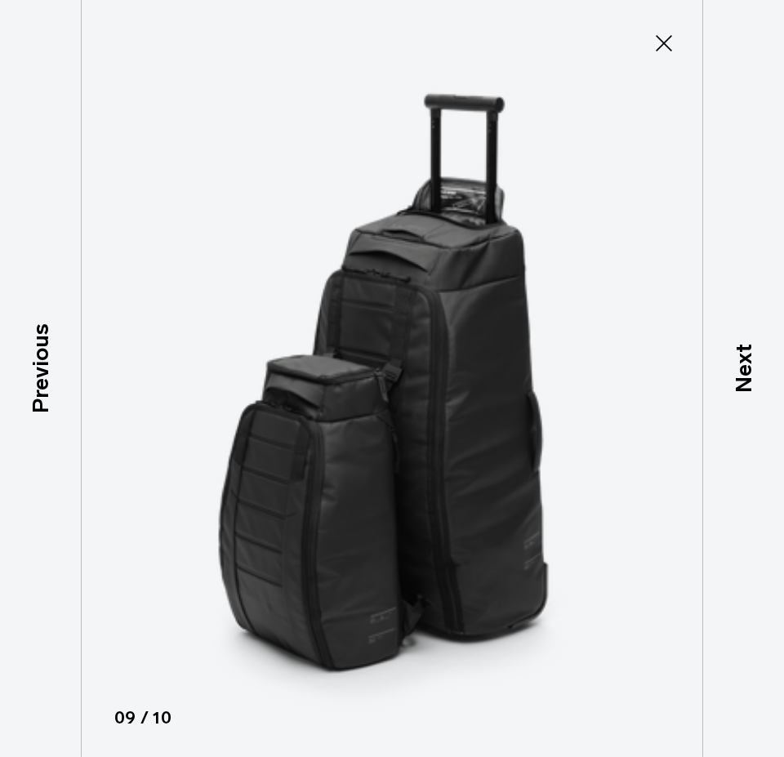
click at [667, 47] on icon at bounding box center [664, 43] width 16 height 16
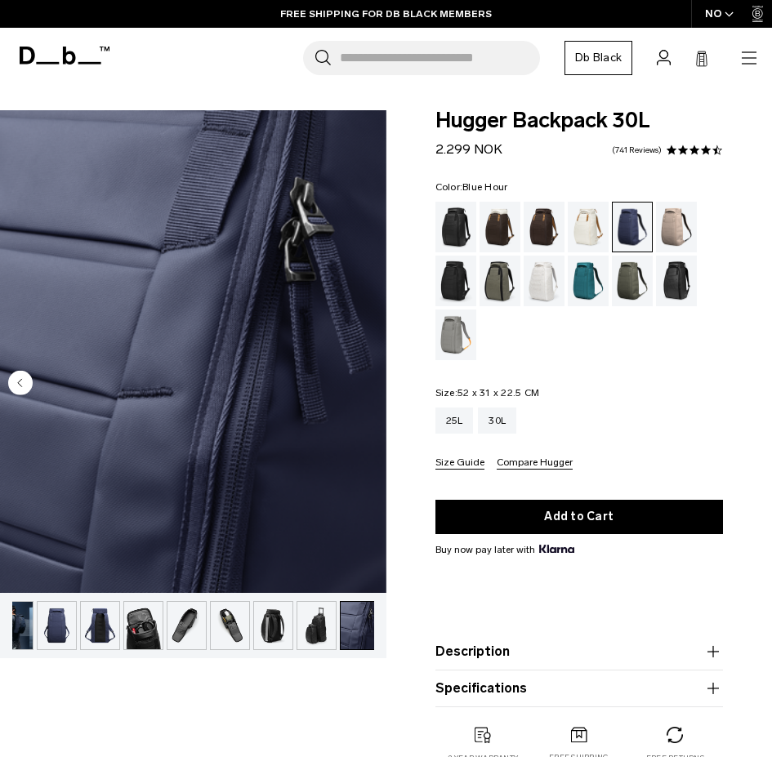
click at [546, 468] on button "Compare Hugger" at bounding box center [535, 464] width 76 height 12
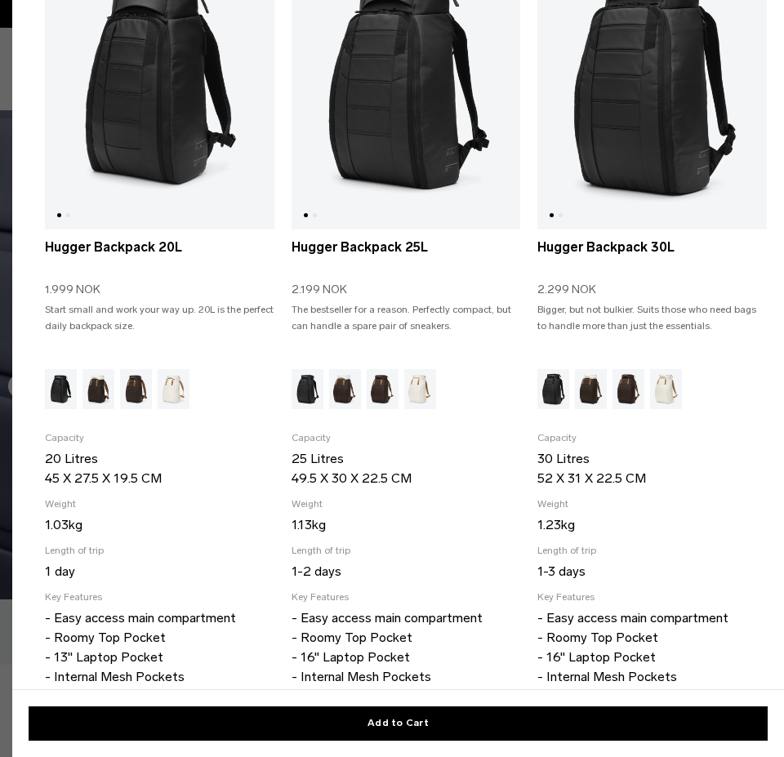
scroll to position [129, 0]
